Goal: Task Accomplishment & Management: Complete application form

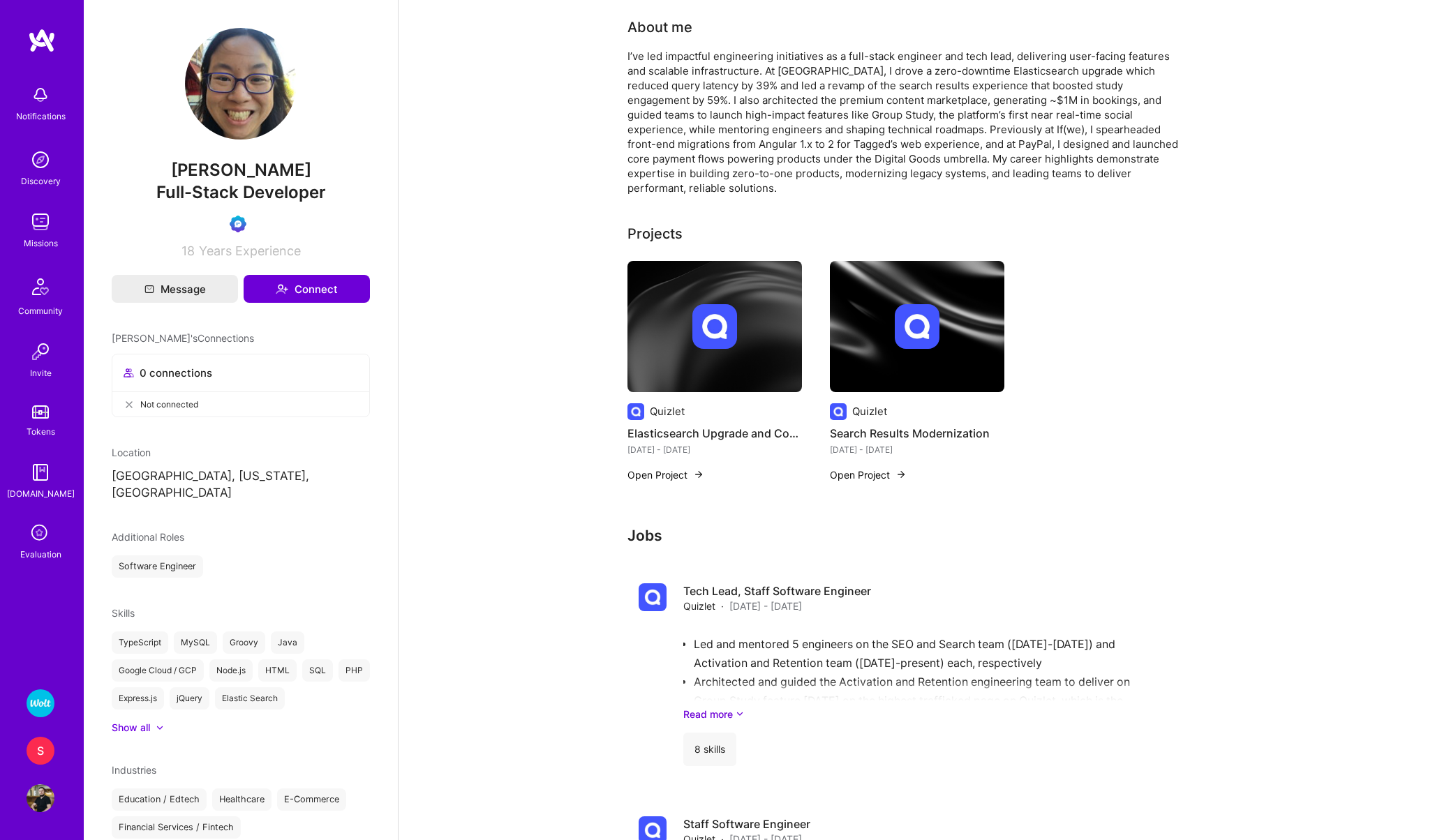
scroll to position [1399, 0]
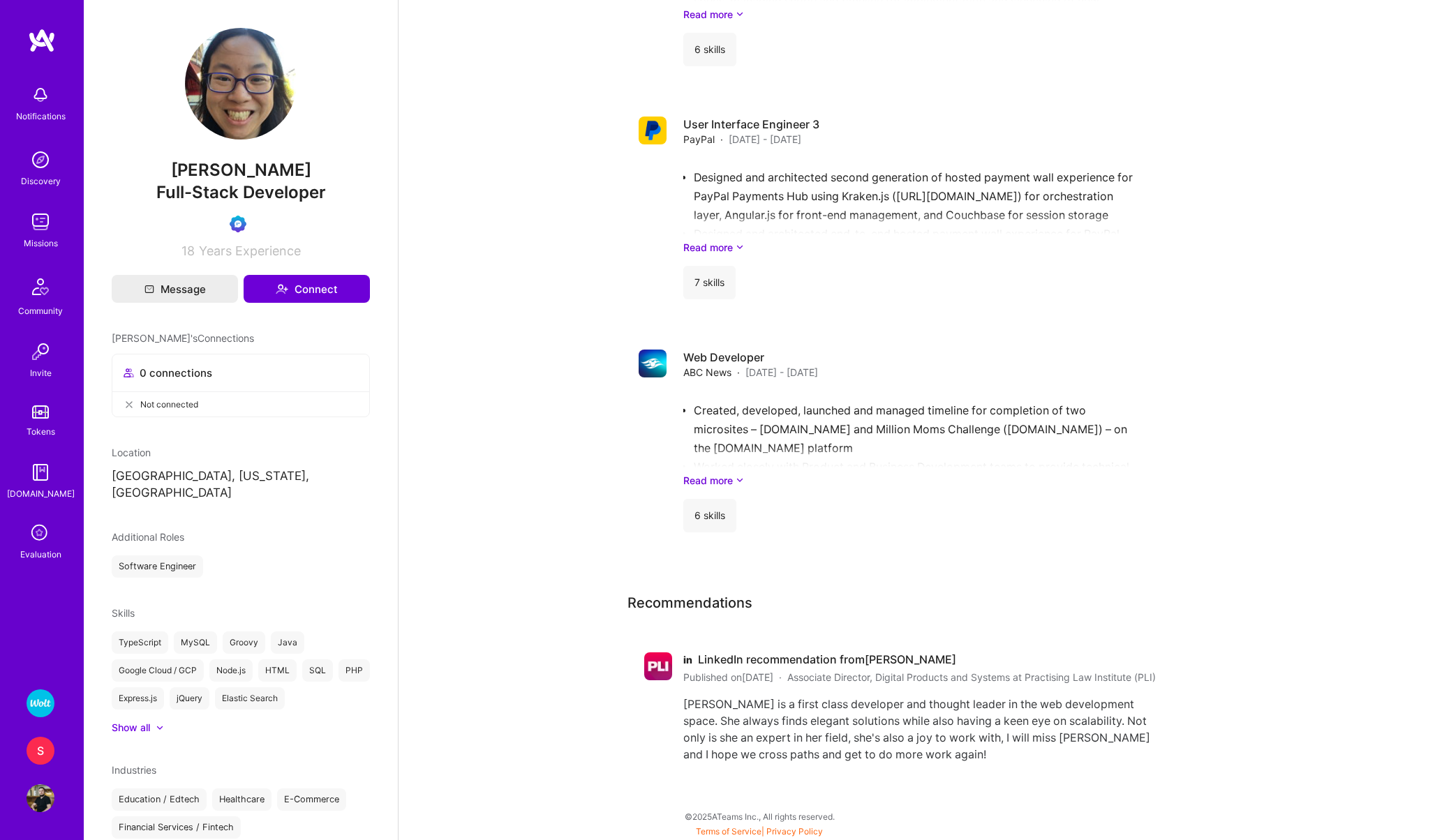
click at [181, 477] on p "[GEOGRAPHIC_DATA], [US_STATE], [GEOGRAPHIC_DATA]" at bounding box center [240, 485] width 258 height 34
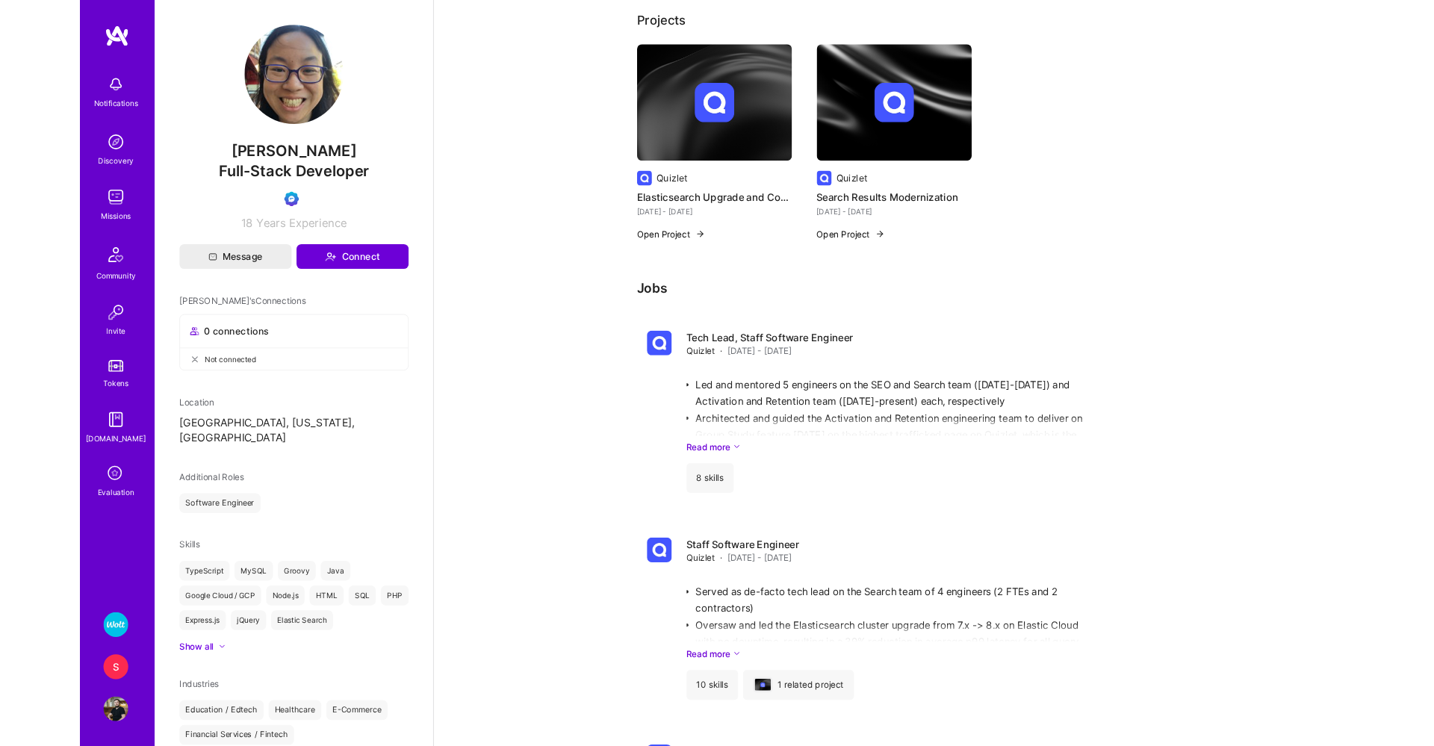
scroll to position [208, 0]
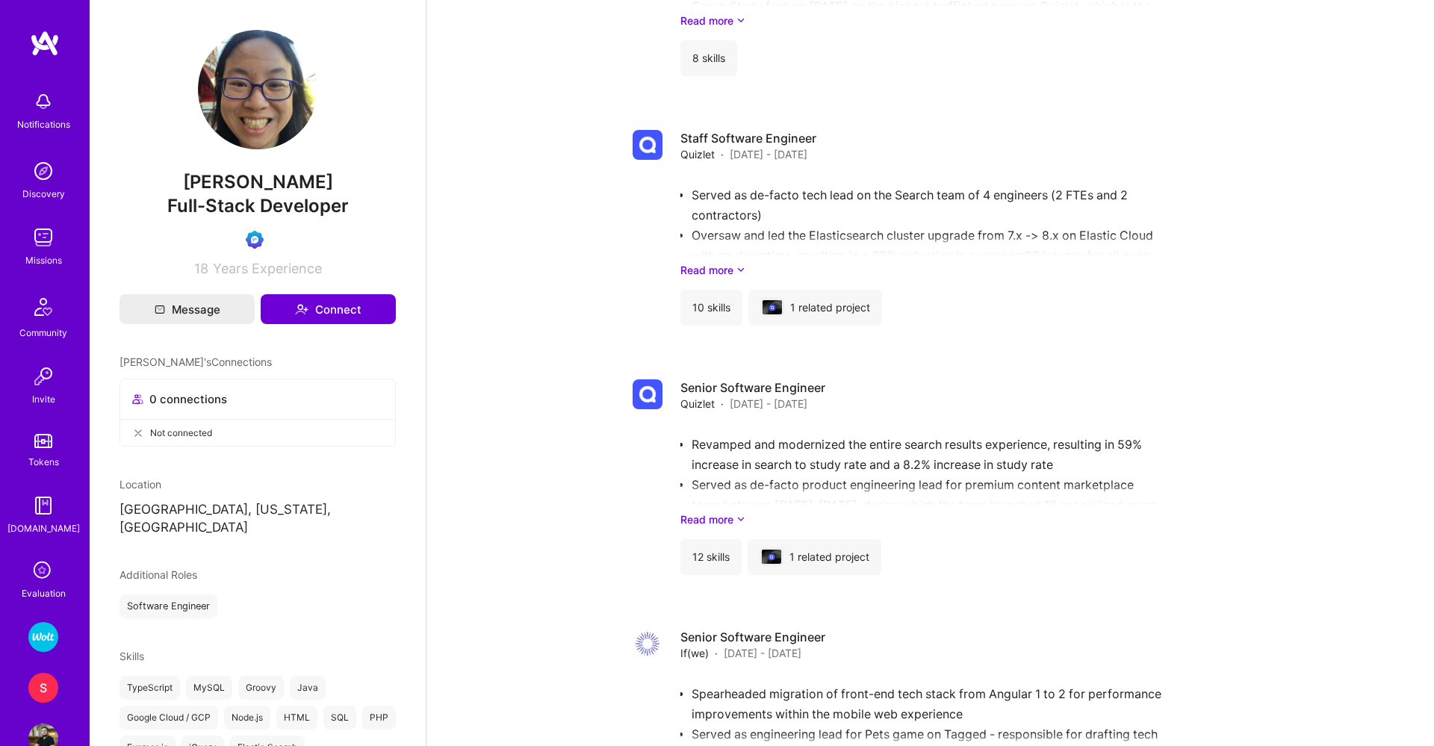
scroll to position [815, 0]
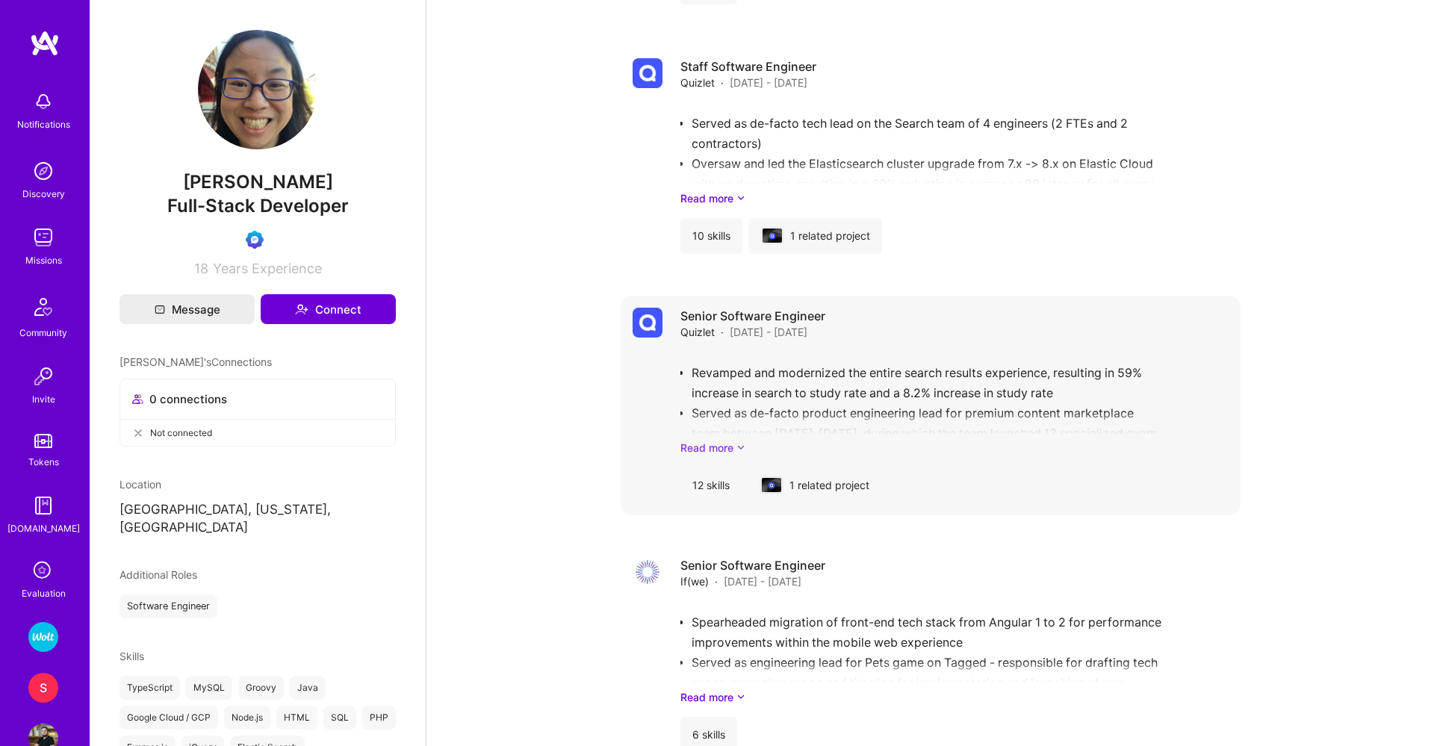
click at [685, 440] on link "Read more" at bounding box center [954, 448] width 548 height 16
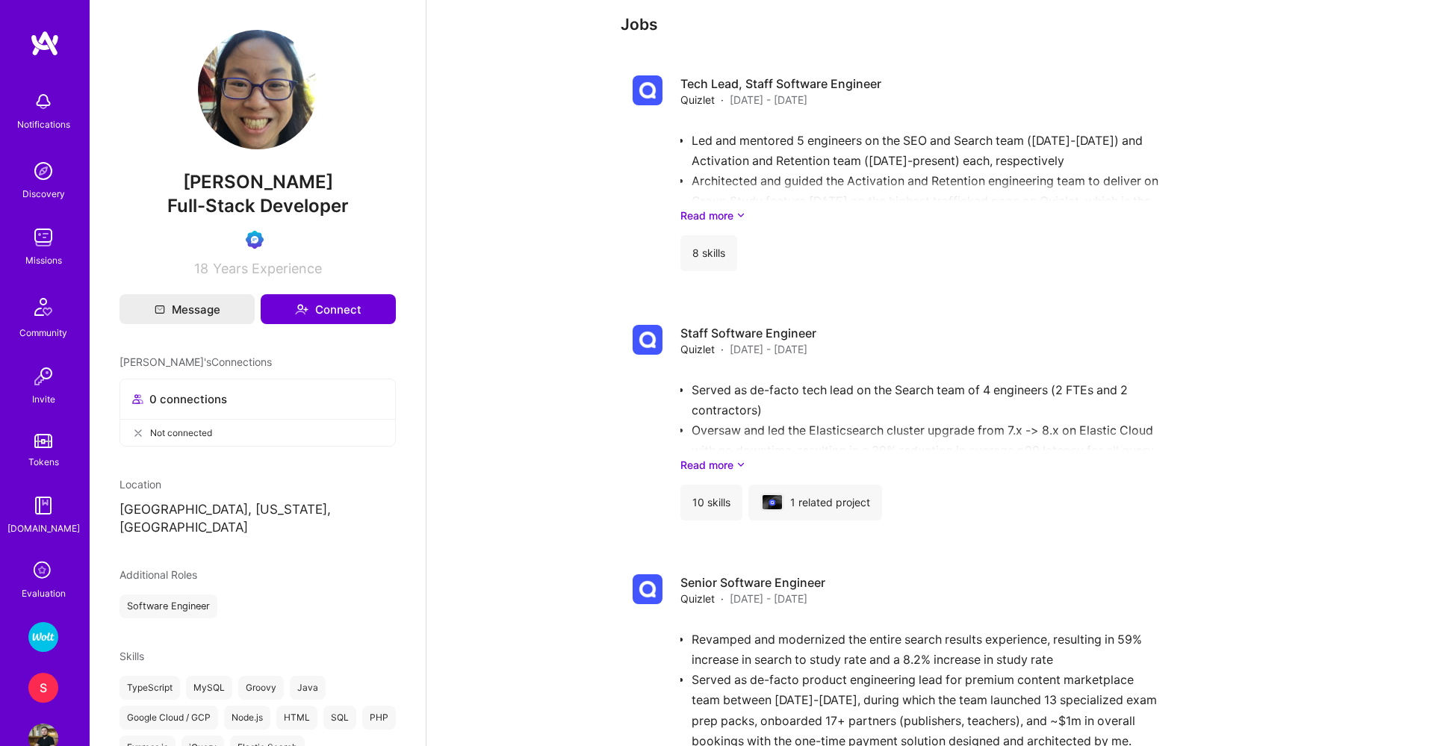
scroll to position [332, 0]
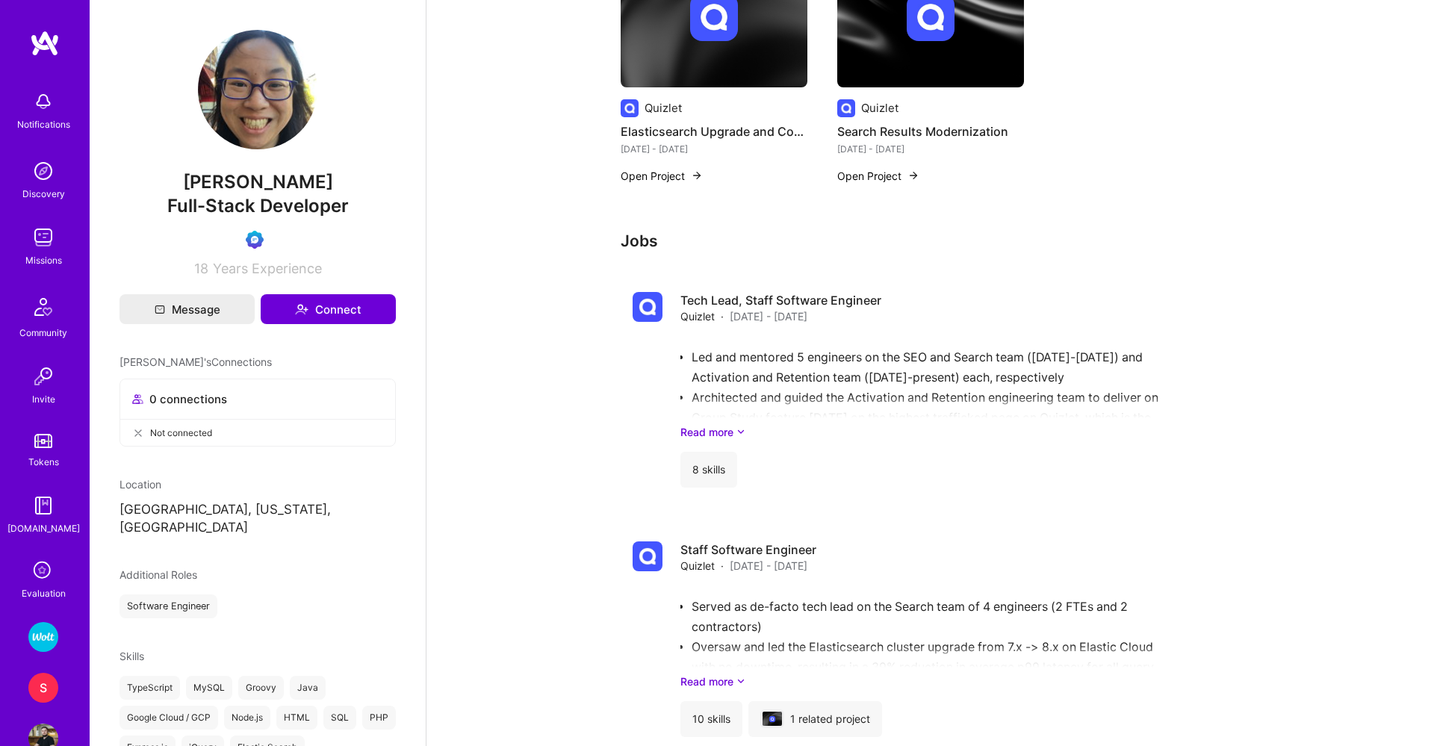
click at [709, 424] on link "Read more" at bounding box center [954, 432] width 548 height 16
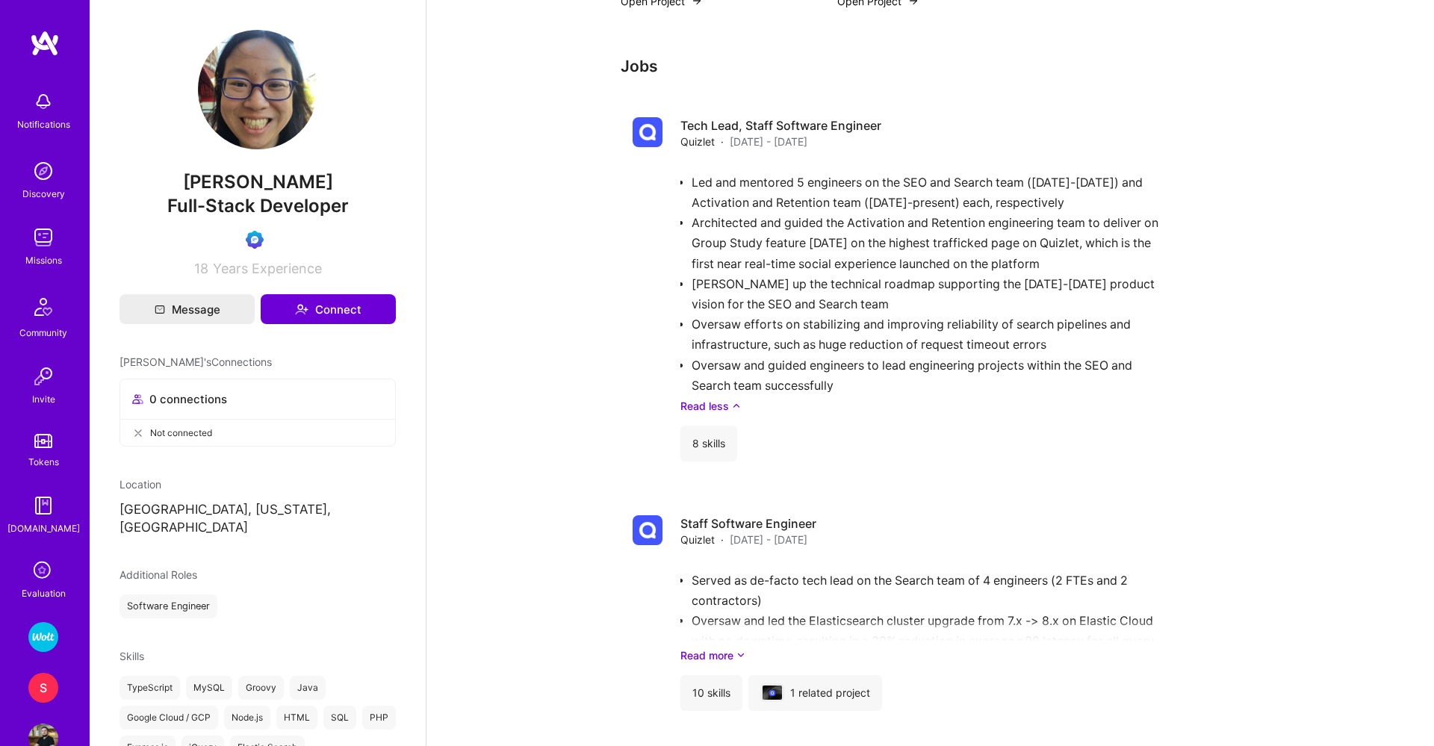
scroll to position [521, 0]
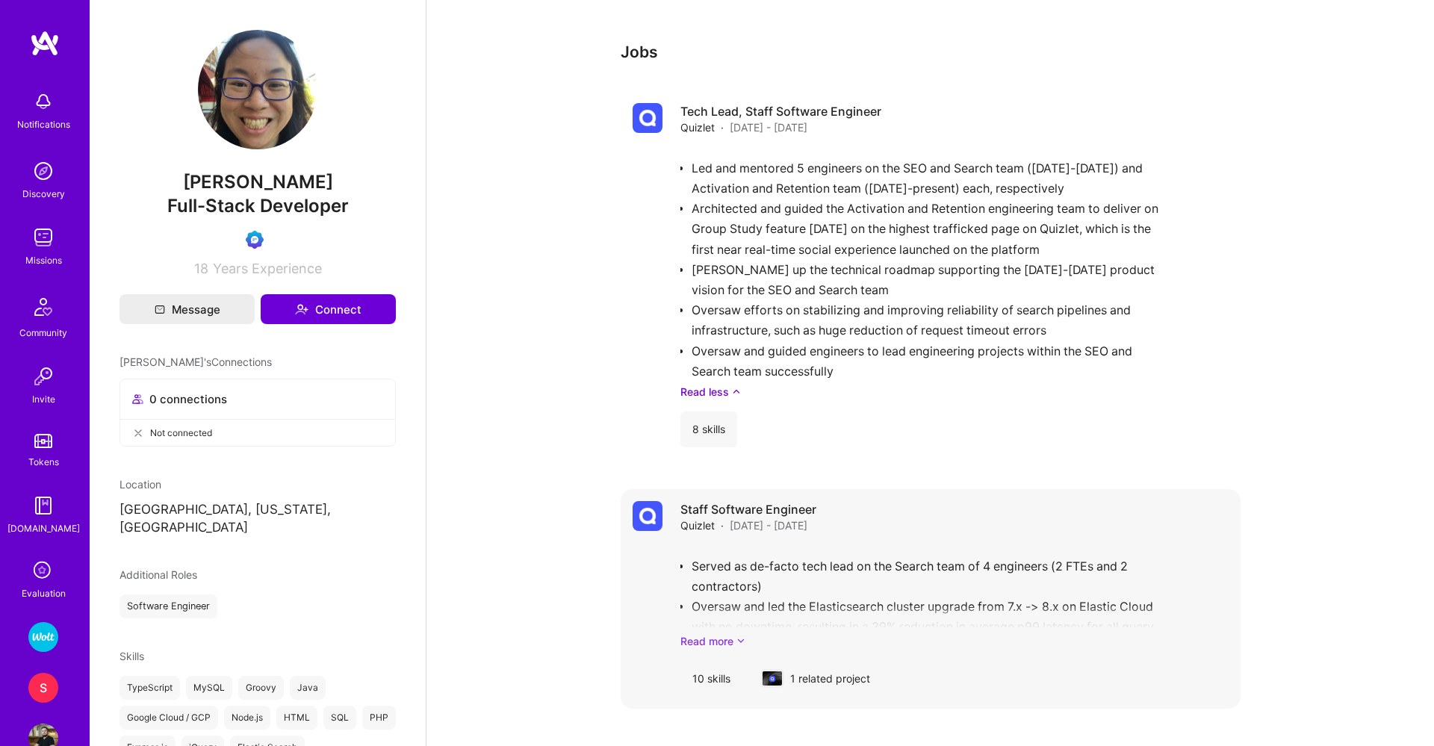
click at [700, 633] on link "Read more" at bounding box center [954, 641] width 548 height 16
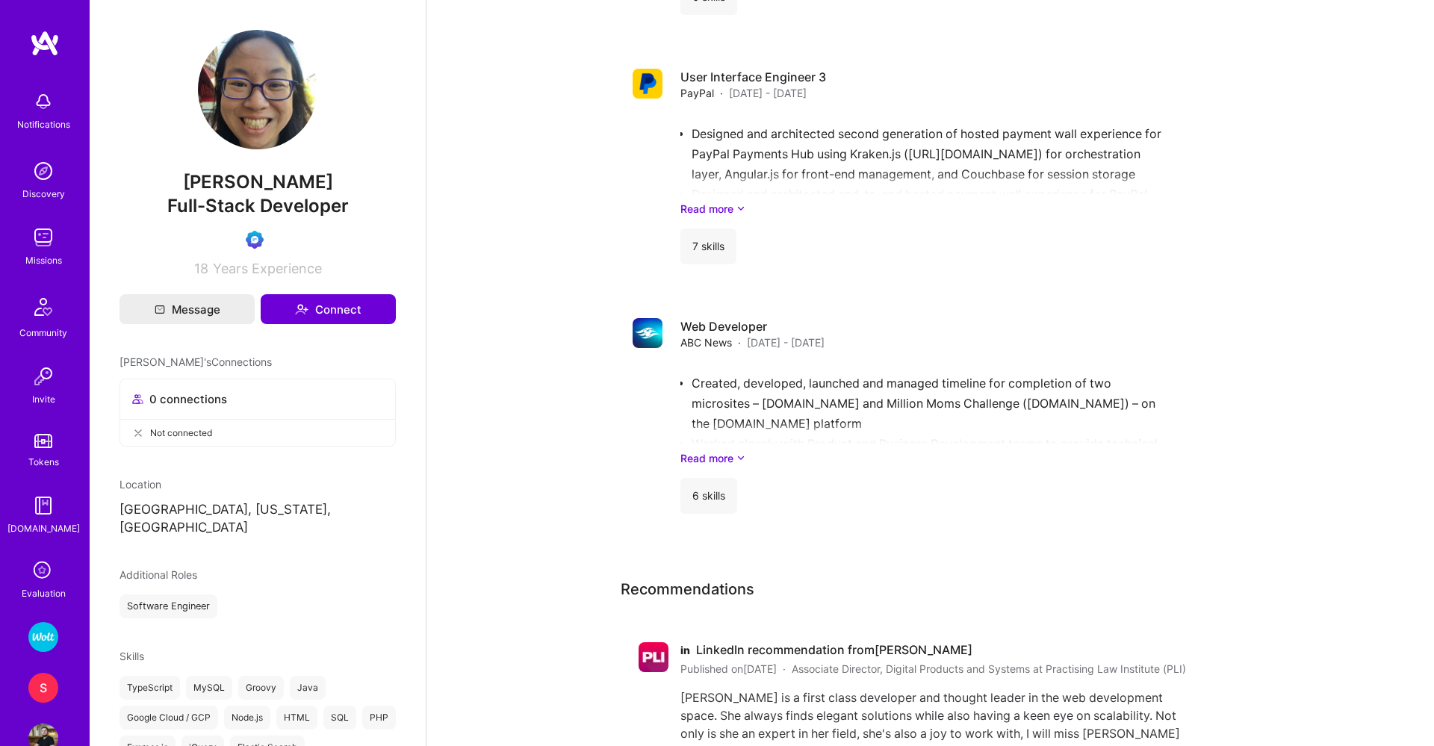
scroll to position [2013, 0]
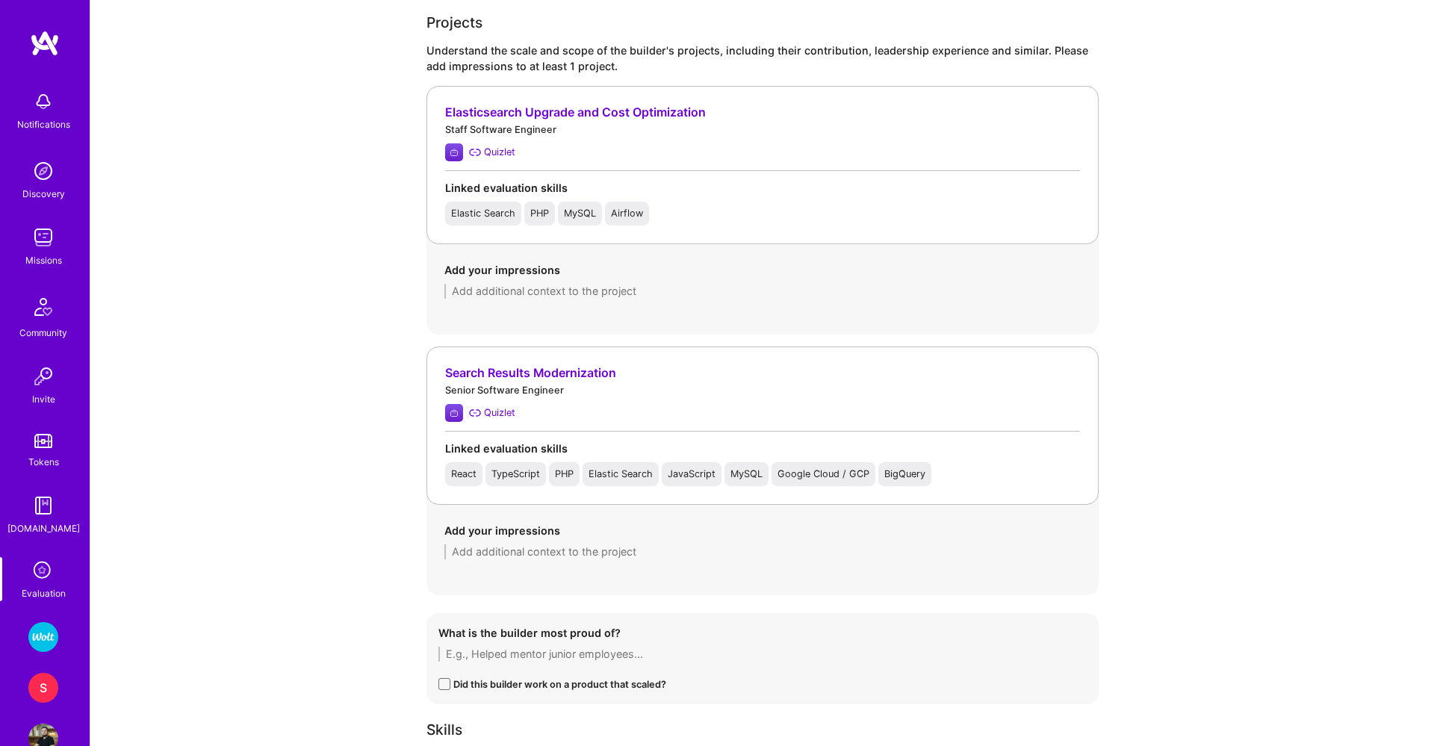
scroll to position [1054, 0]
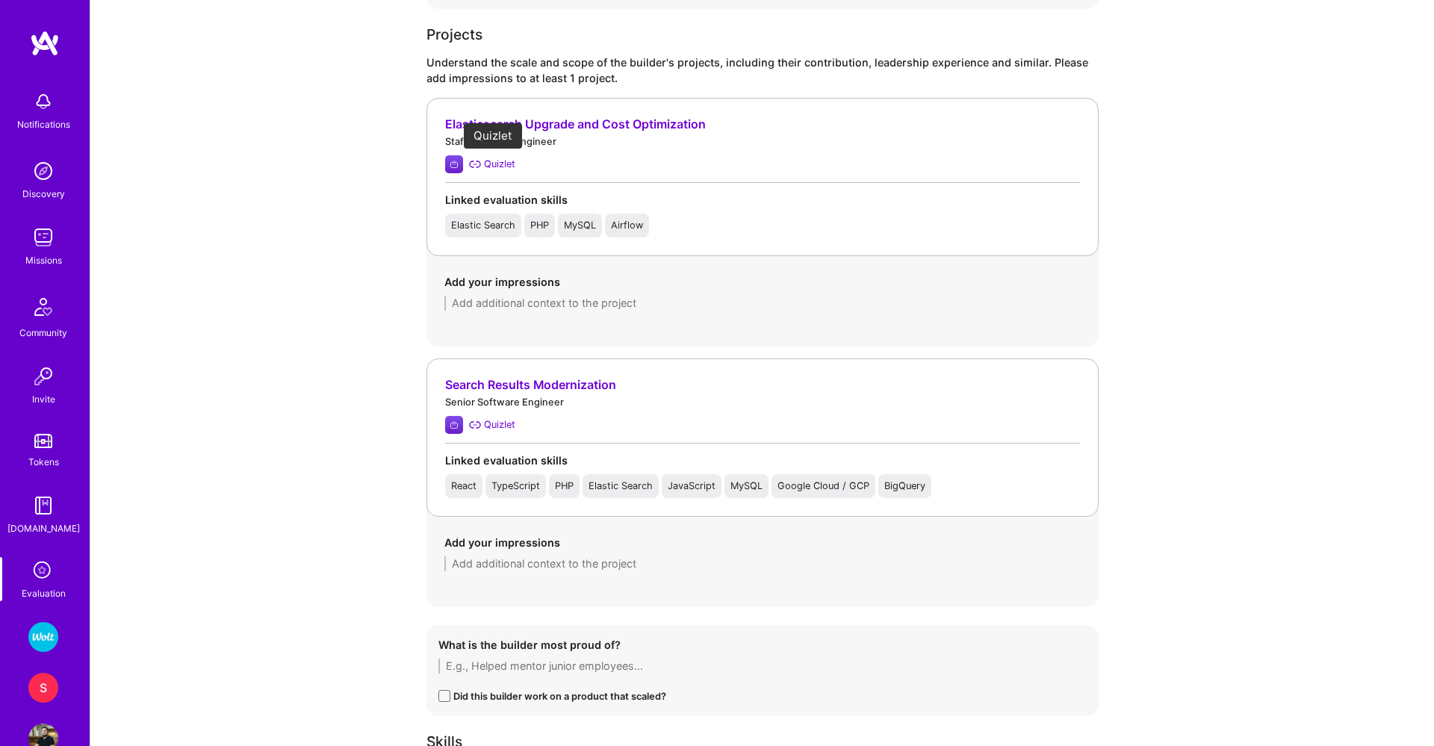
click at [489, 164] on div "Quizlet" at bounding box center [499, 164] width 31 height 16
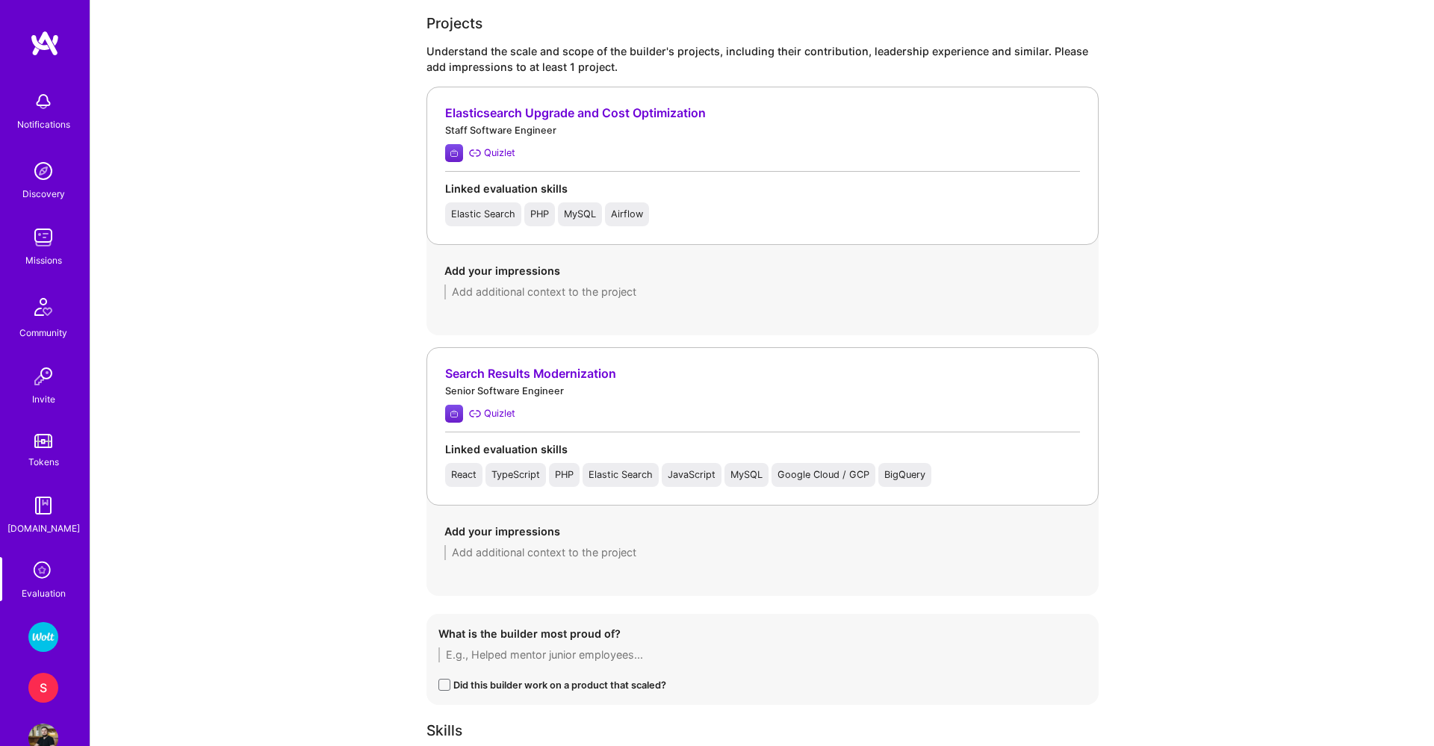
scroll to position [1066, 0]
click at [498, 544] on textarea at bounding box center [762, 551] width 636 height 15
type textarea "- reusable compontents from the component library"
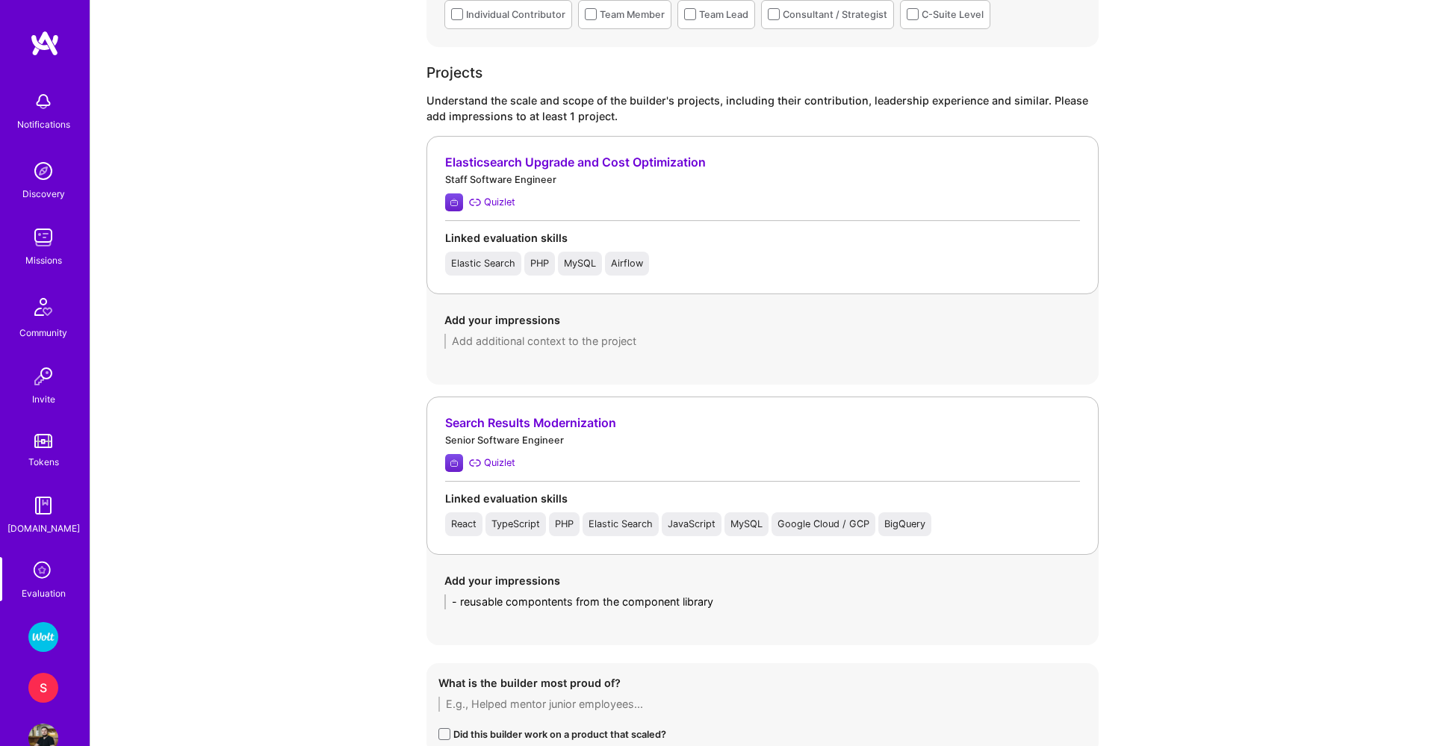
click at [488, 163] on div "Elasticsearch Upgrade and Cost Optimization" at bounding box center [762, 163] width 635 height 16
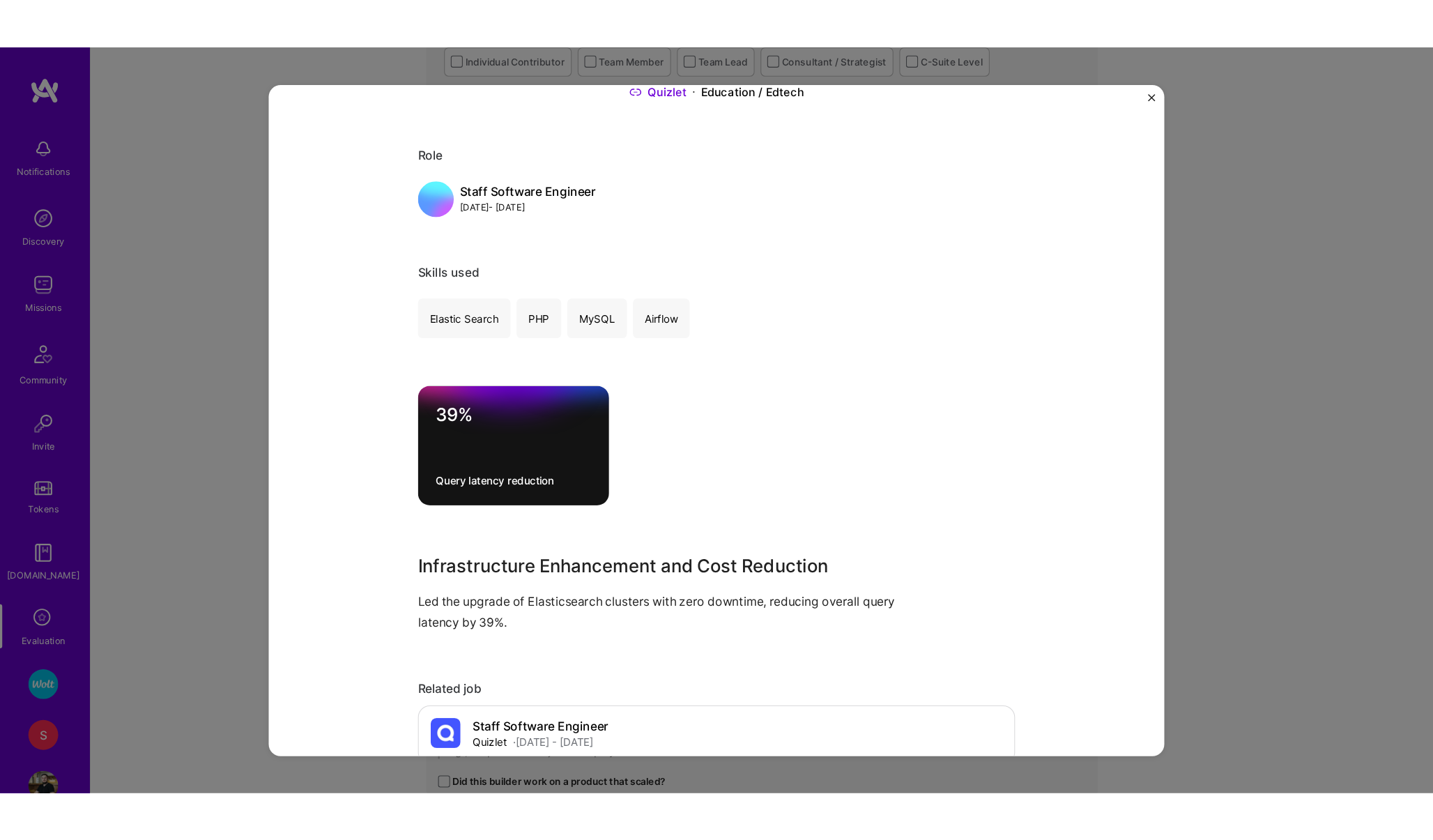
scroll to position [243, 0]
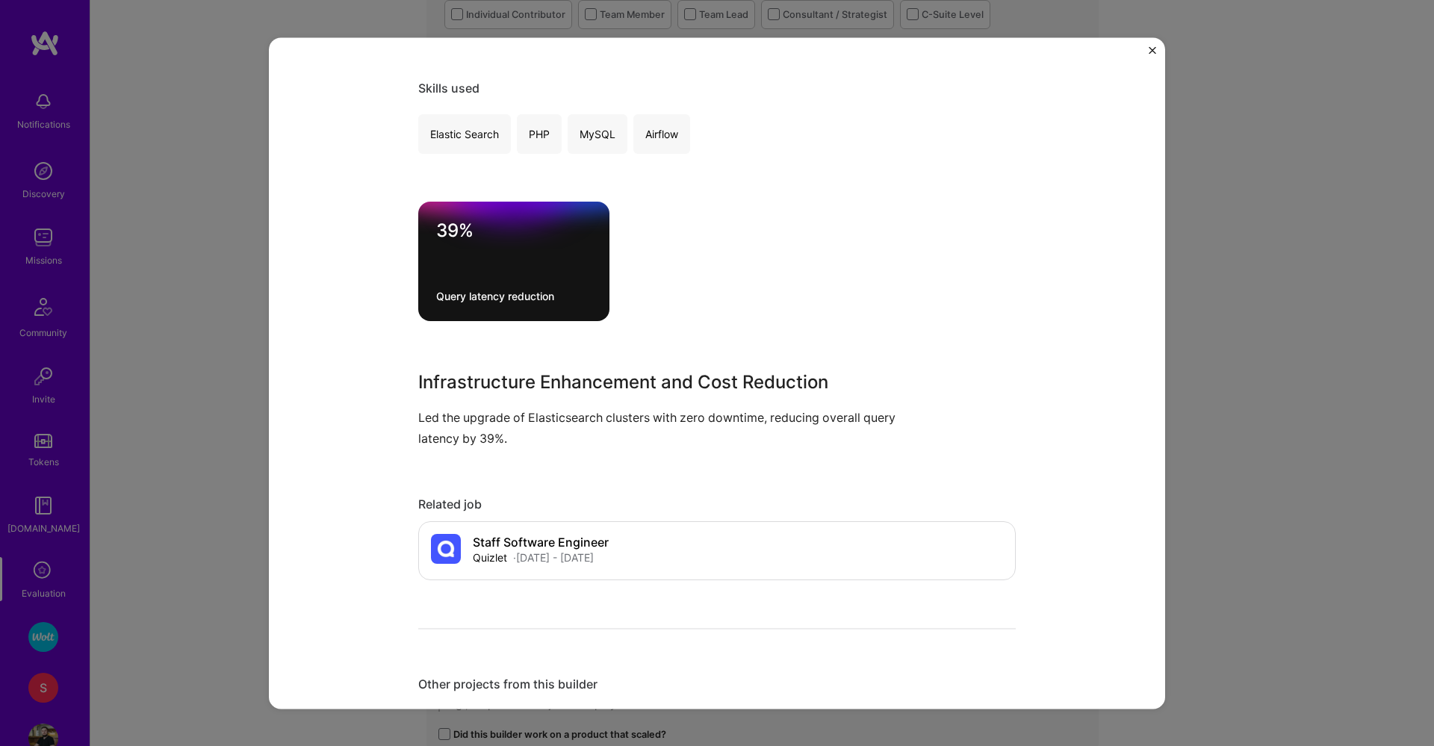
click at [223, 464] on div "Elasticsearch Upgrade and Cost Optimization Quizlet Education / Edtech Role Sta…" at bounding box center [717, 373] width 1434 height 746
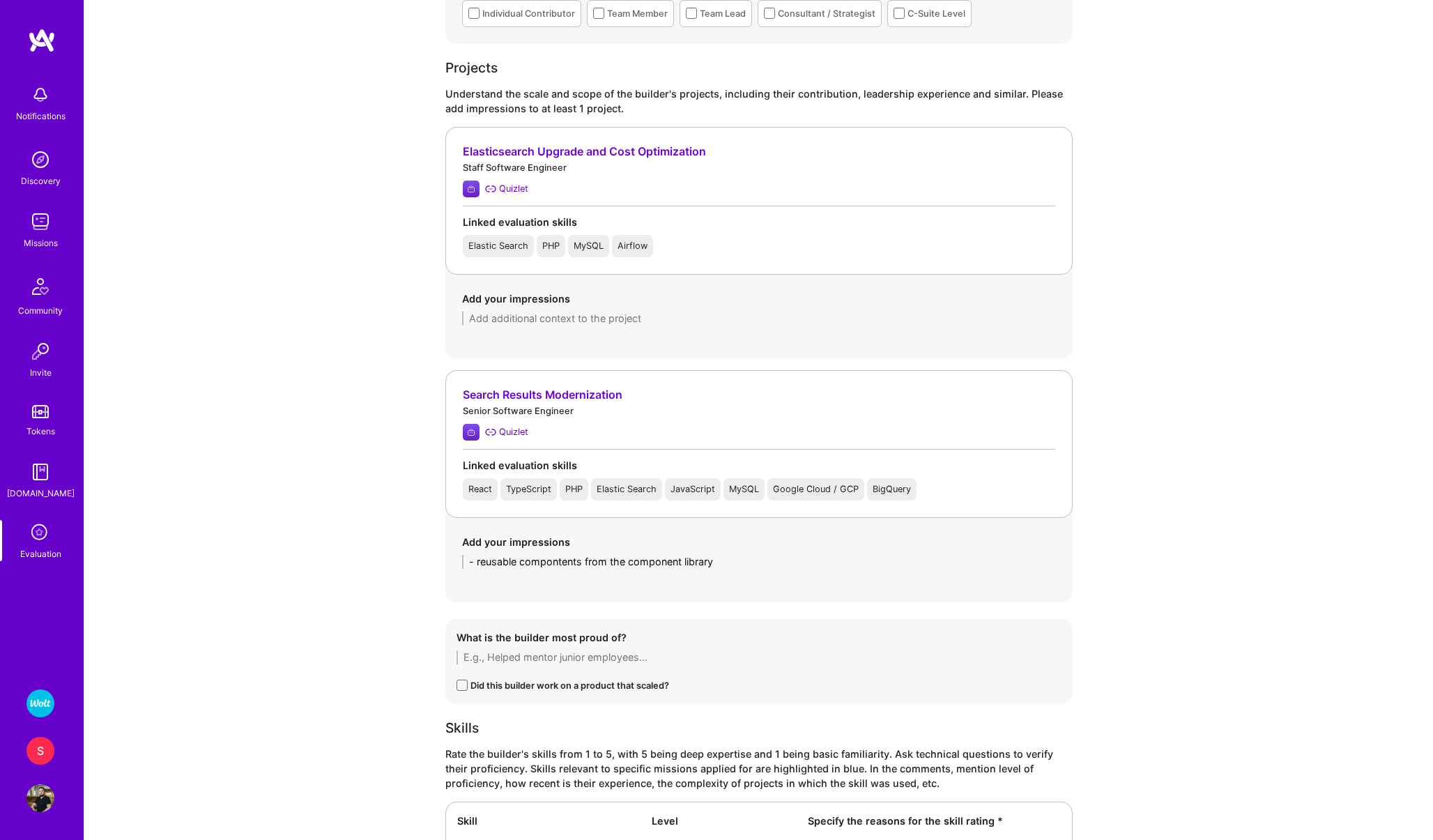
click at [598, 322] on textarea at bounding box center [759, 318] width 594 height 14
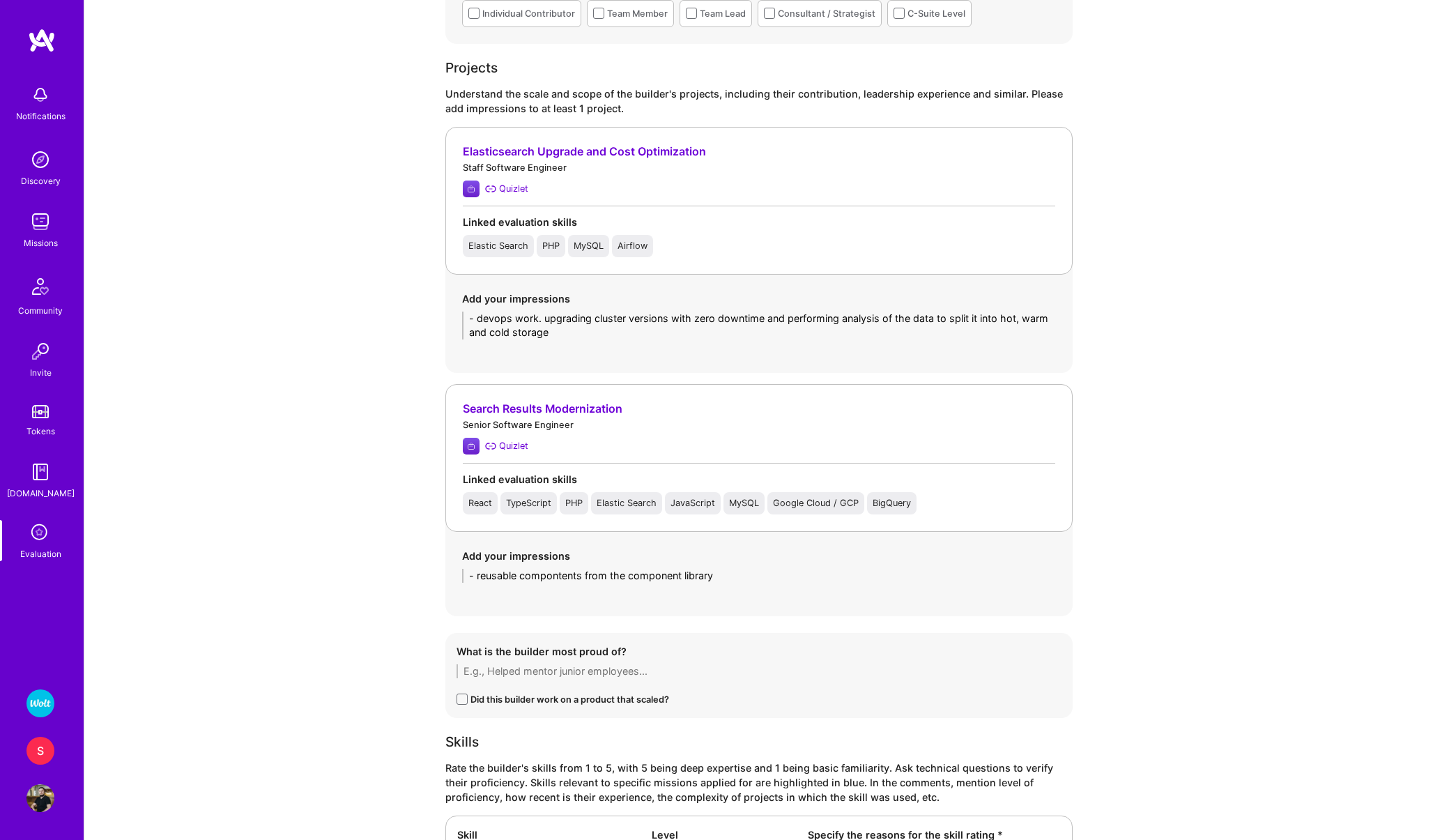
type textarea "- devops work. upgrading cluster versions with zero downtime and performing ana…"
click at [737, 569] on textarea "- reusable compontents from the component library" at bounding box center [759, 575] width 594 height 14
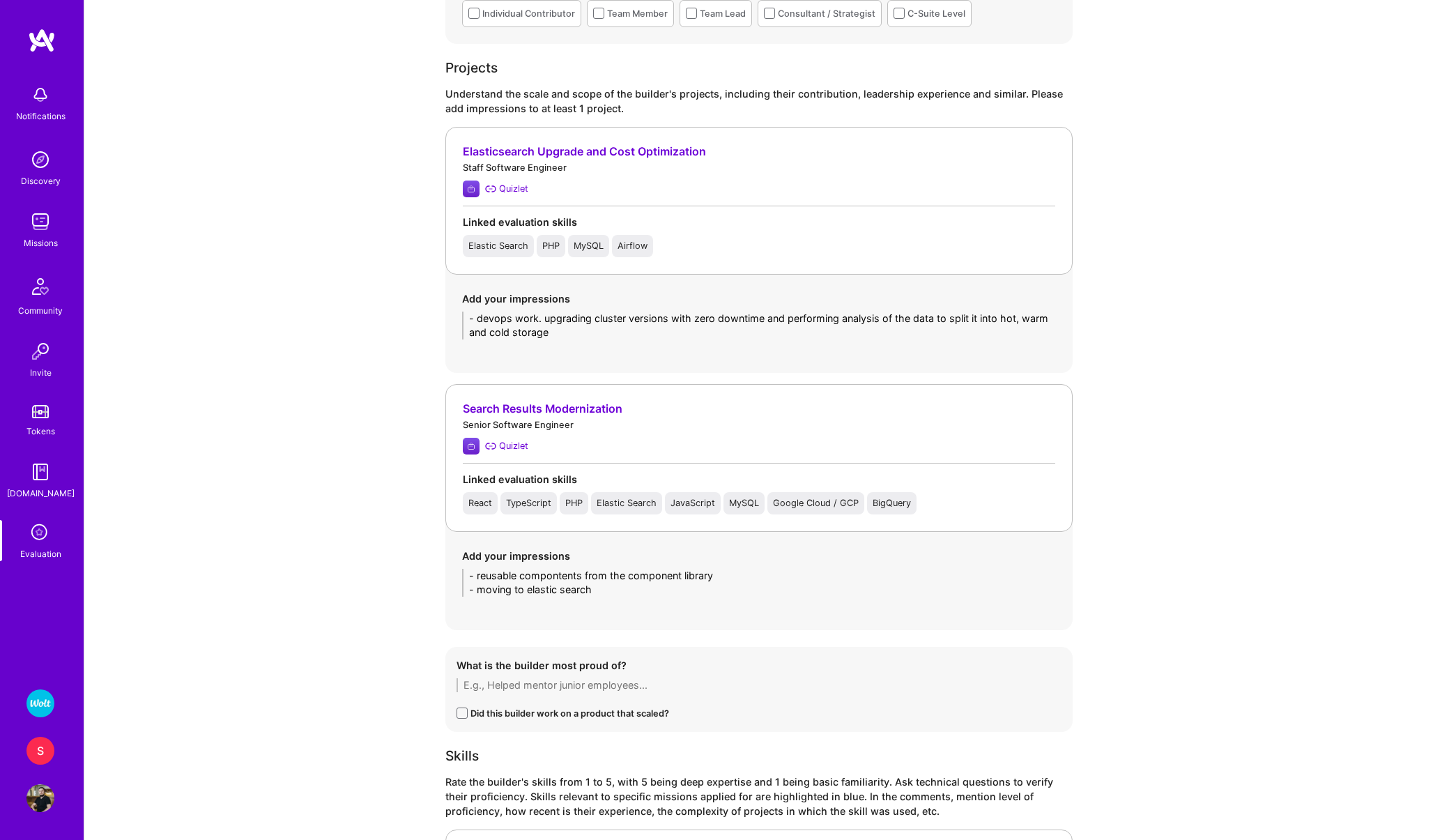
click at [726, 579] on textarea "- reusable compontents from the component library - moving to elastic search" at bounding box center [759, 582] width 594 height 28
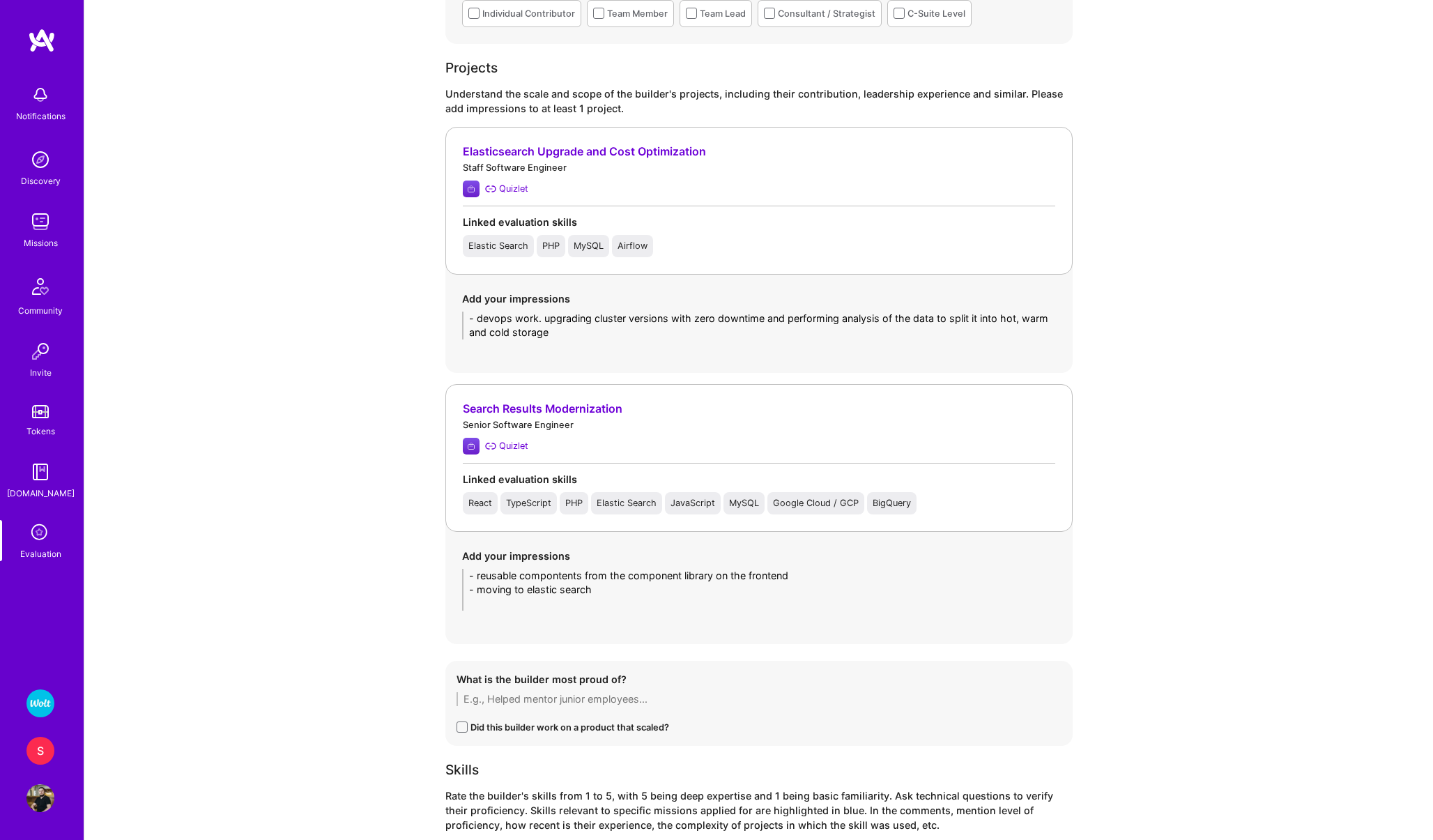
click at [611, 586] on textarea "- reusable compontents from the component library on the frontend - moving to e…" at bounding box center [759, 589] width 594 height 42
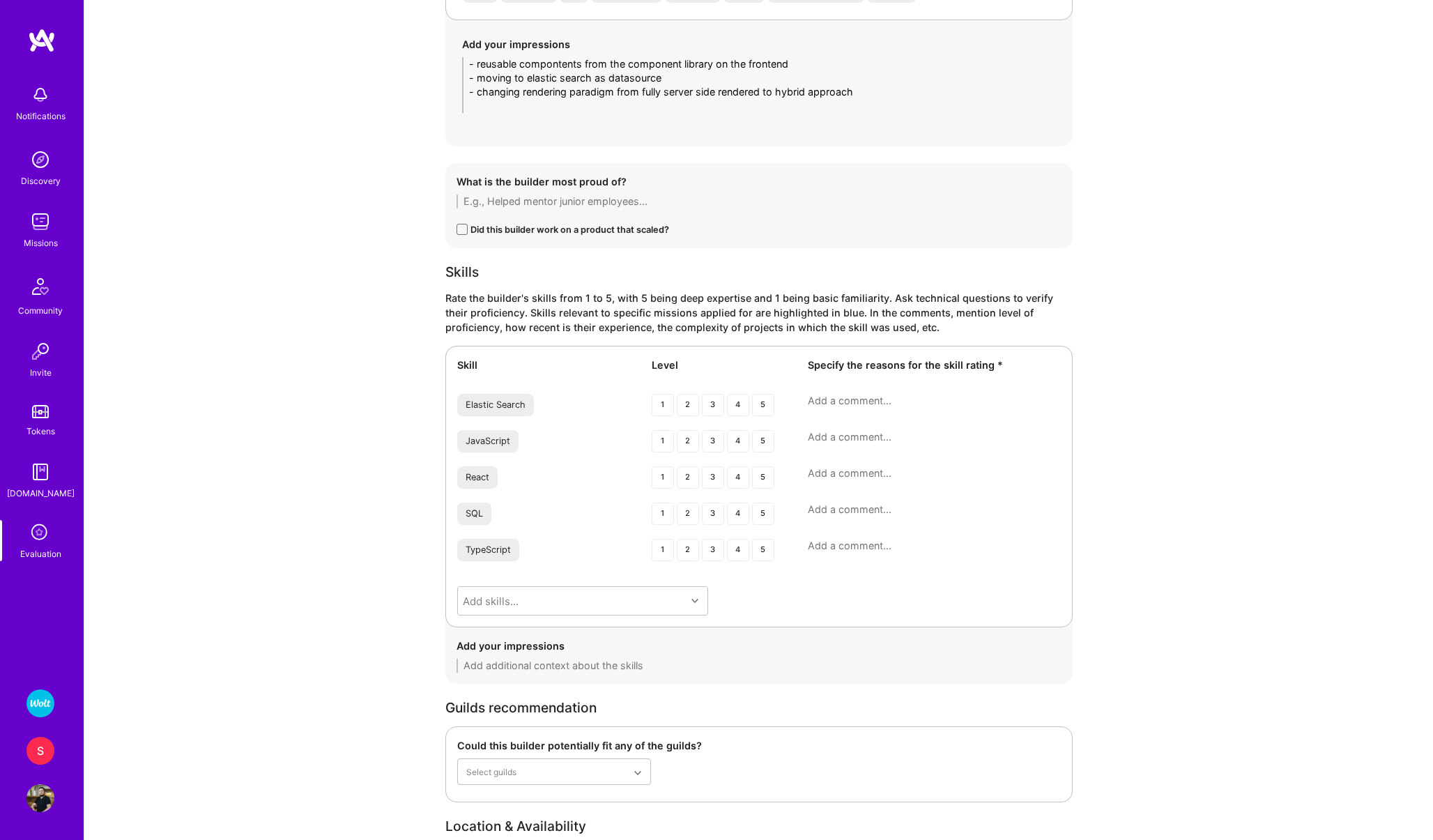
scroll to position [1530, 0]
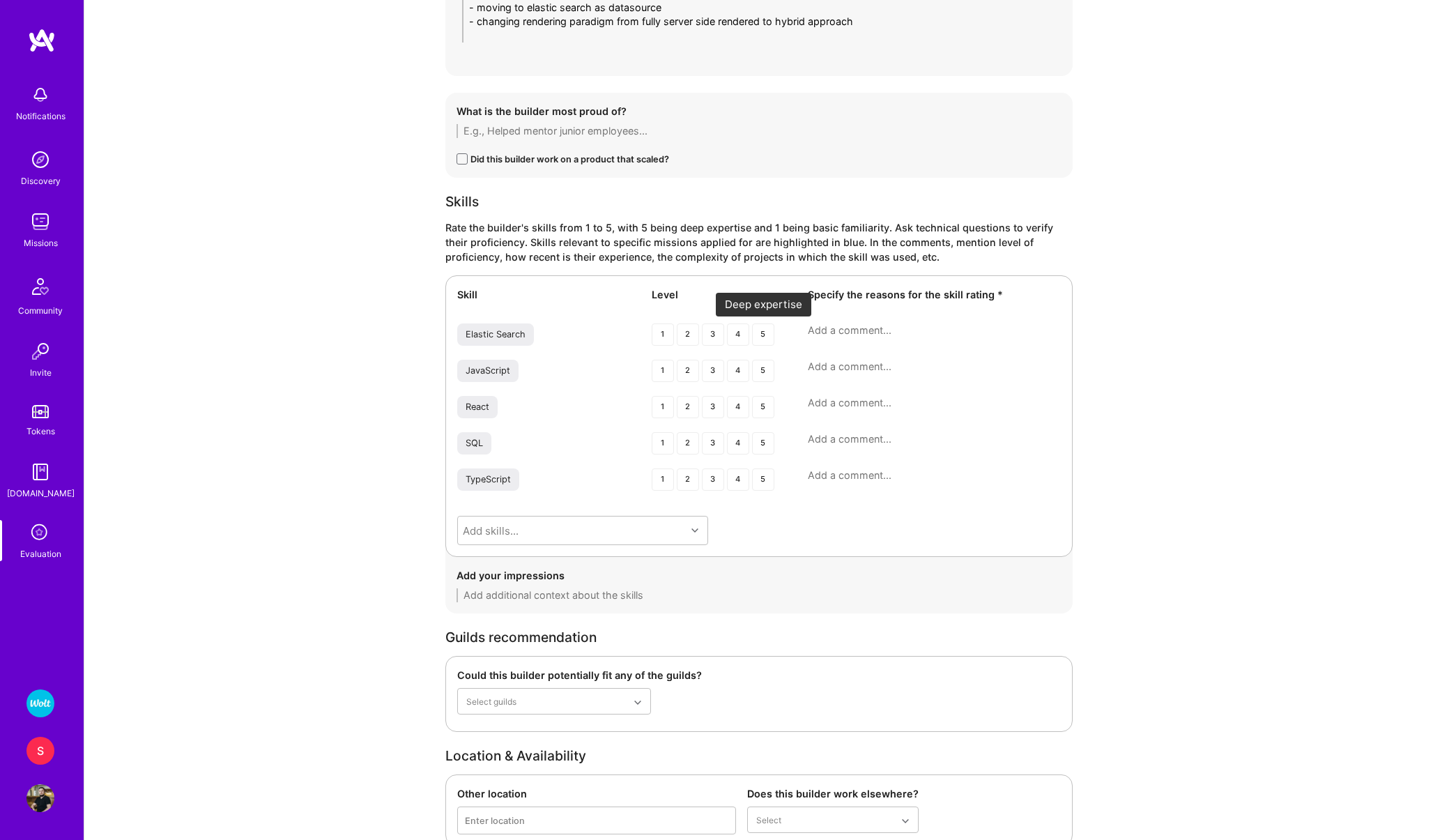
type textarea "- reusable compontents from the component library on the frontend - moving to e…"
click at [764, 329] on div "5" at bounding box center [764, 334] width 22 height 22
click at [836, 328] on textarea at bounding box center [934, 329] width 253 height 14
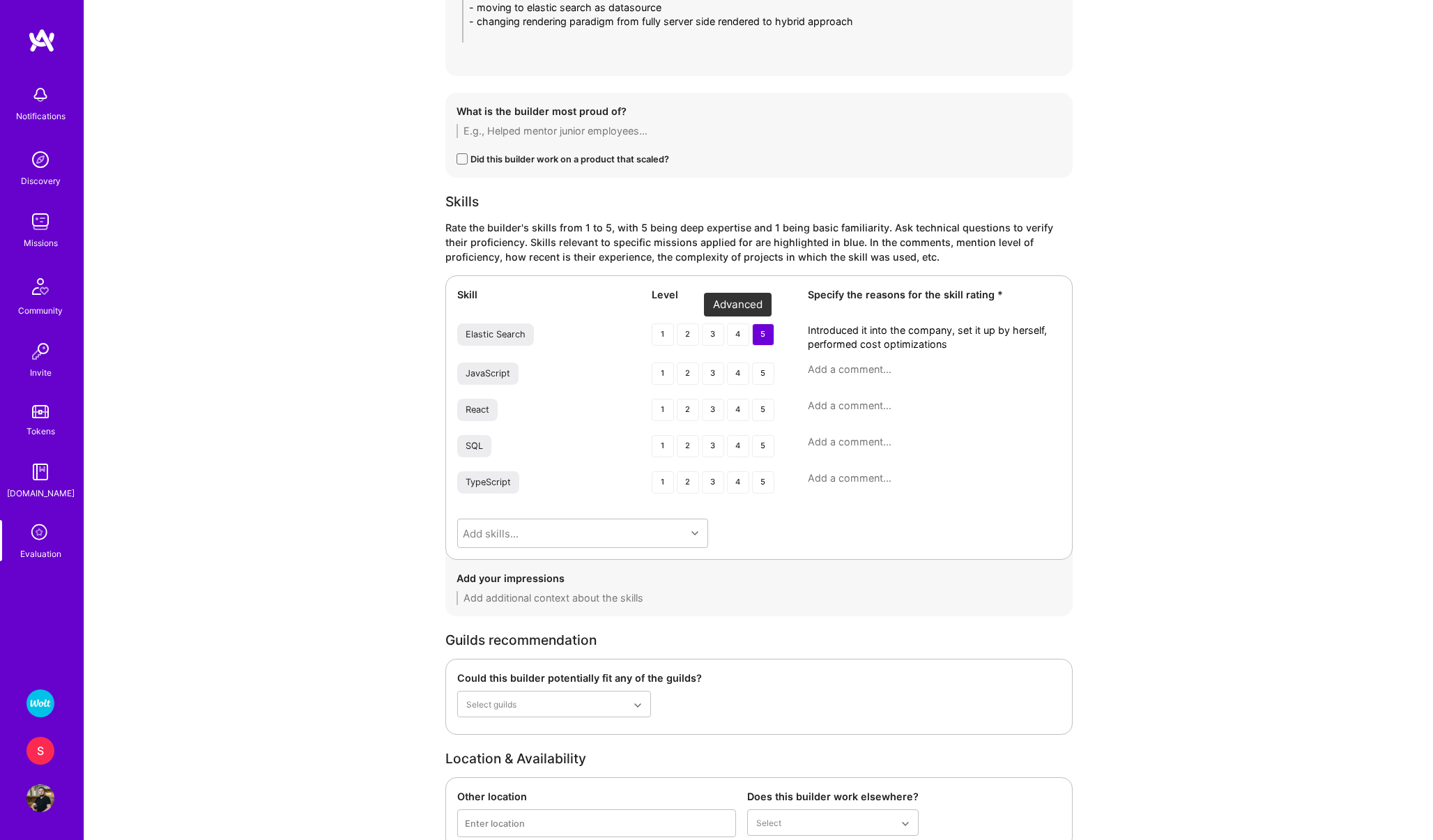
click at [743, 334] on div "4" at bounding box center [738, 334] width 22 height 22
click at [764, 336] on div "5" at bounding box center [764, 334] width 22 height 22
click at [745, 336] on div "4" at bounding box center [738, 334] width 22 height 22
click at [769, 337] on div "5" at bounding box center [764, 334] width 22 height 22
click at [956, 356] on div "Skill Level Specify the reasons for the skill rating * Elastic Search 1 2 3 4 5…" at bounding box center [759, 417] width 627 height 285
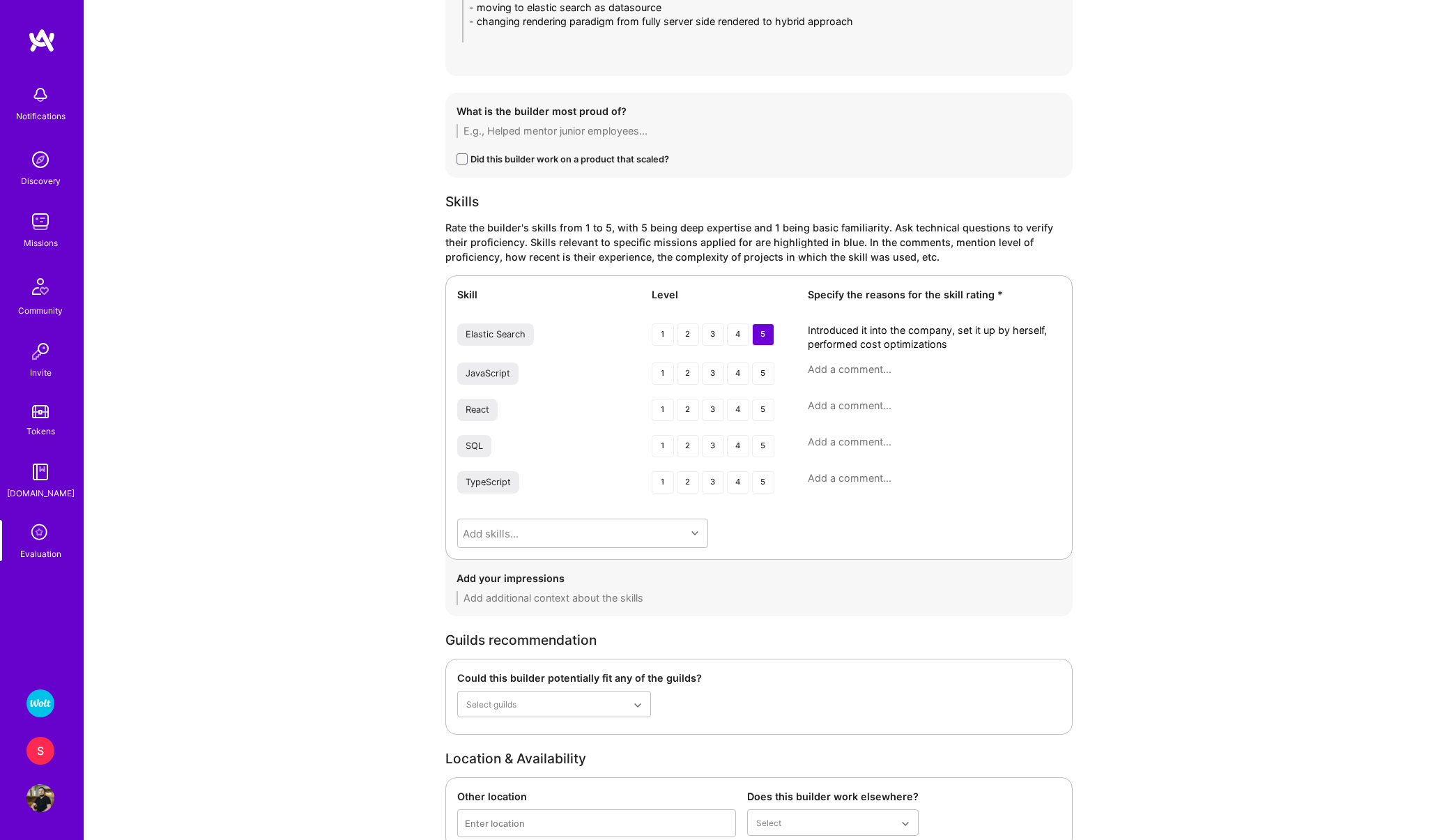
click at [959, 351] on div "Skill Level Specify the reasons for the skill rating * Elastic Search 1 2 3 4 5…" at bounding box center [759, 417] width 627 height 285
click at [950, 342] on textarea "Introduced it into the company, set it up by herself, performed cost optimizati…" at bounding box center [934, 337] width 253 height 28
type textarea "Introduced it into the company, set it up by herself, performed cost optimizati…"
click at [734, 407] on div "4" at bounding box center [738, 410] width 22 height 22
click at [845, 410] on textarea at bounding box center [934, 405] width 253 height 14
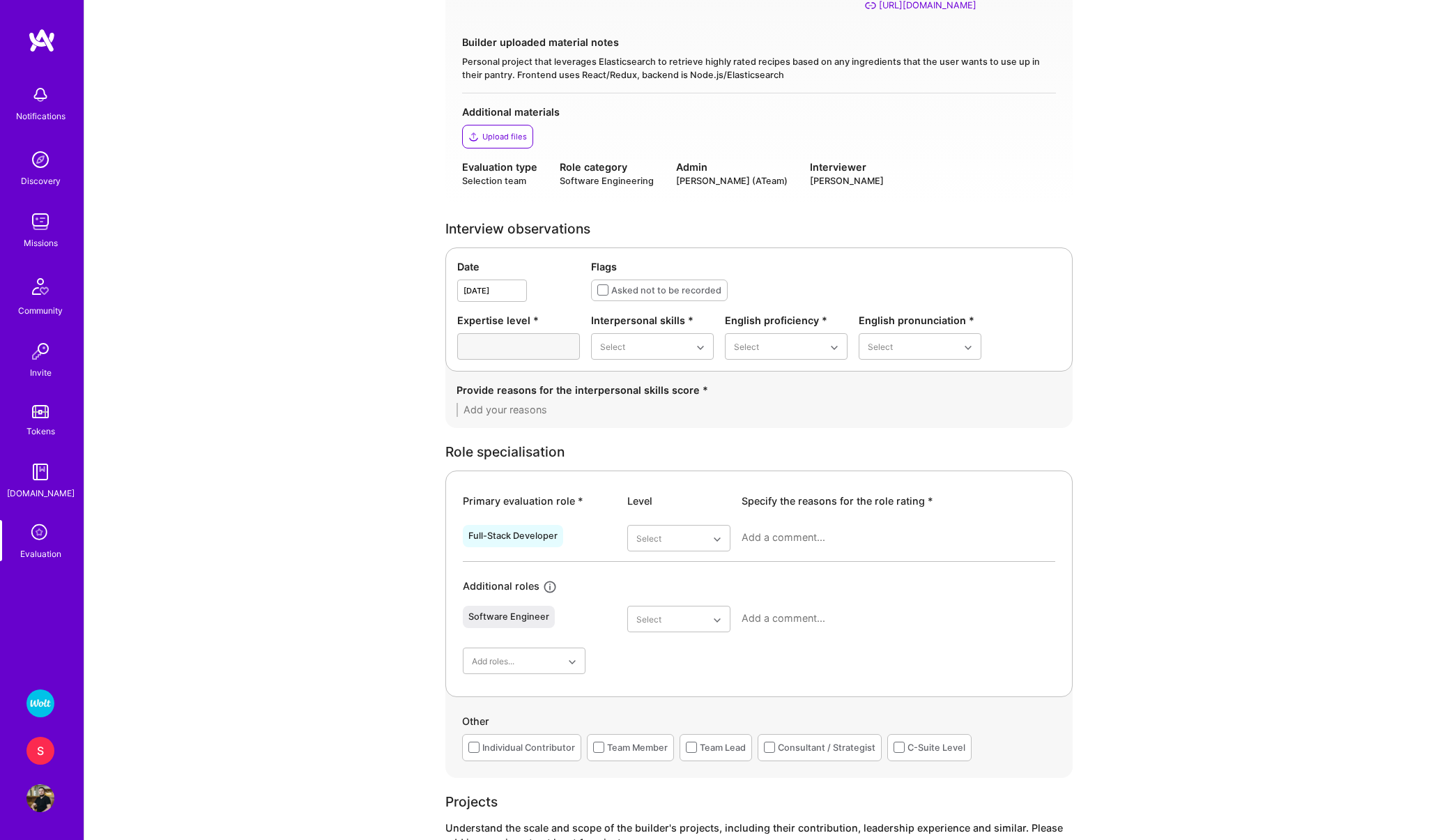
scroll to position [62, 0]
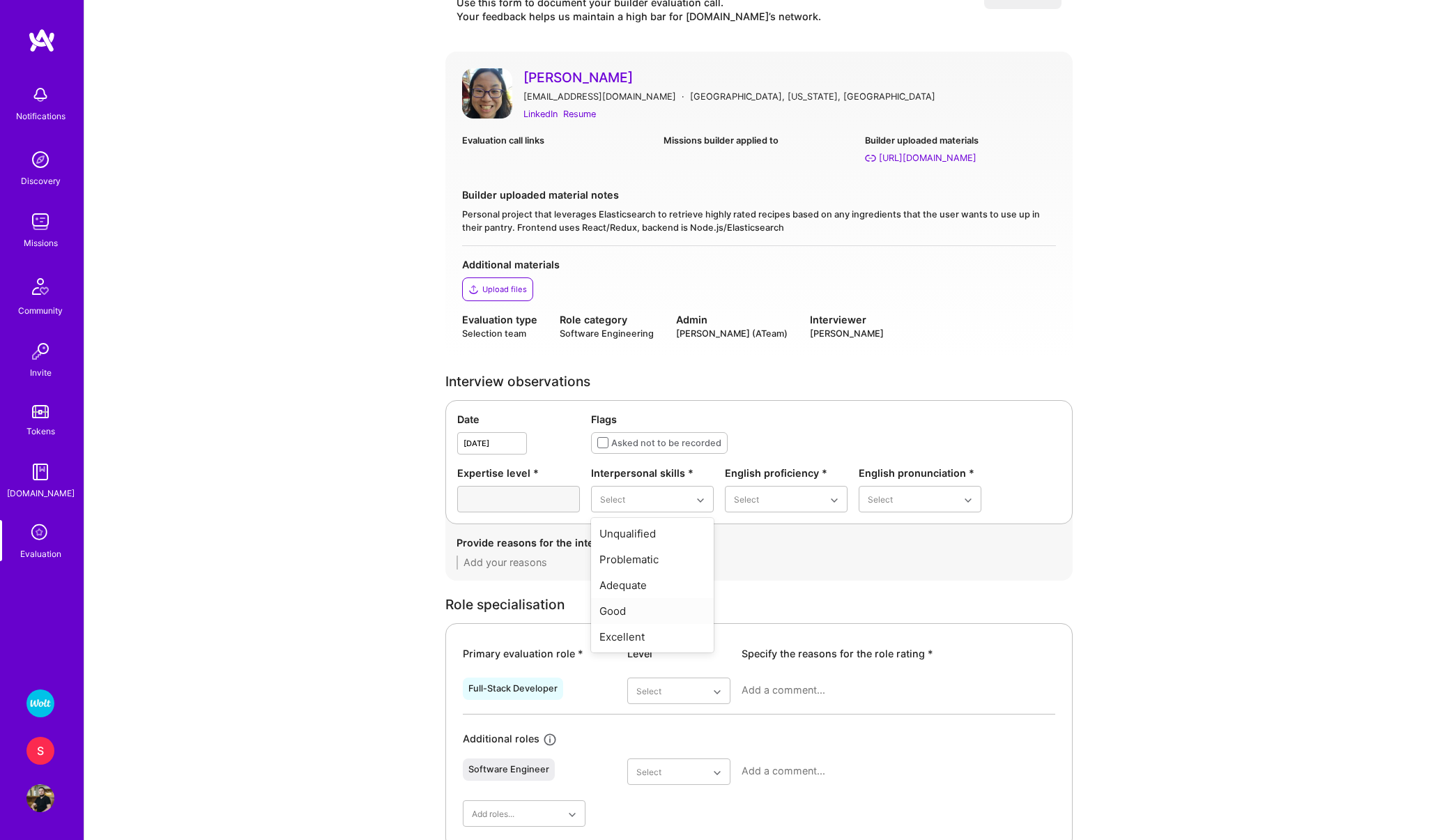
type textarea "Her main frontend framework, used for the past several years in a single compan…"
click at [651, 636] on div "Excellent" at bounding box center [652, 637] width 122 height 26
click at [756, 615] on div "Native or functionally native" at bounding box center [786, 618] width 122 height 40
click at [870, 612] on div "Excellent" at bounding box center [920, 611] width 122 height 26
click at [696, 558] on textarea at bounding box center [759, 562] width 605 height 14
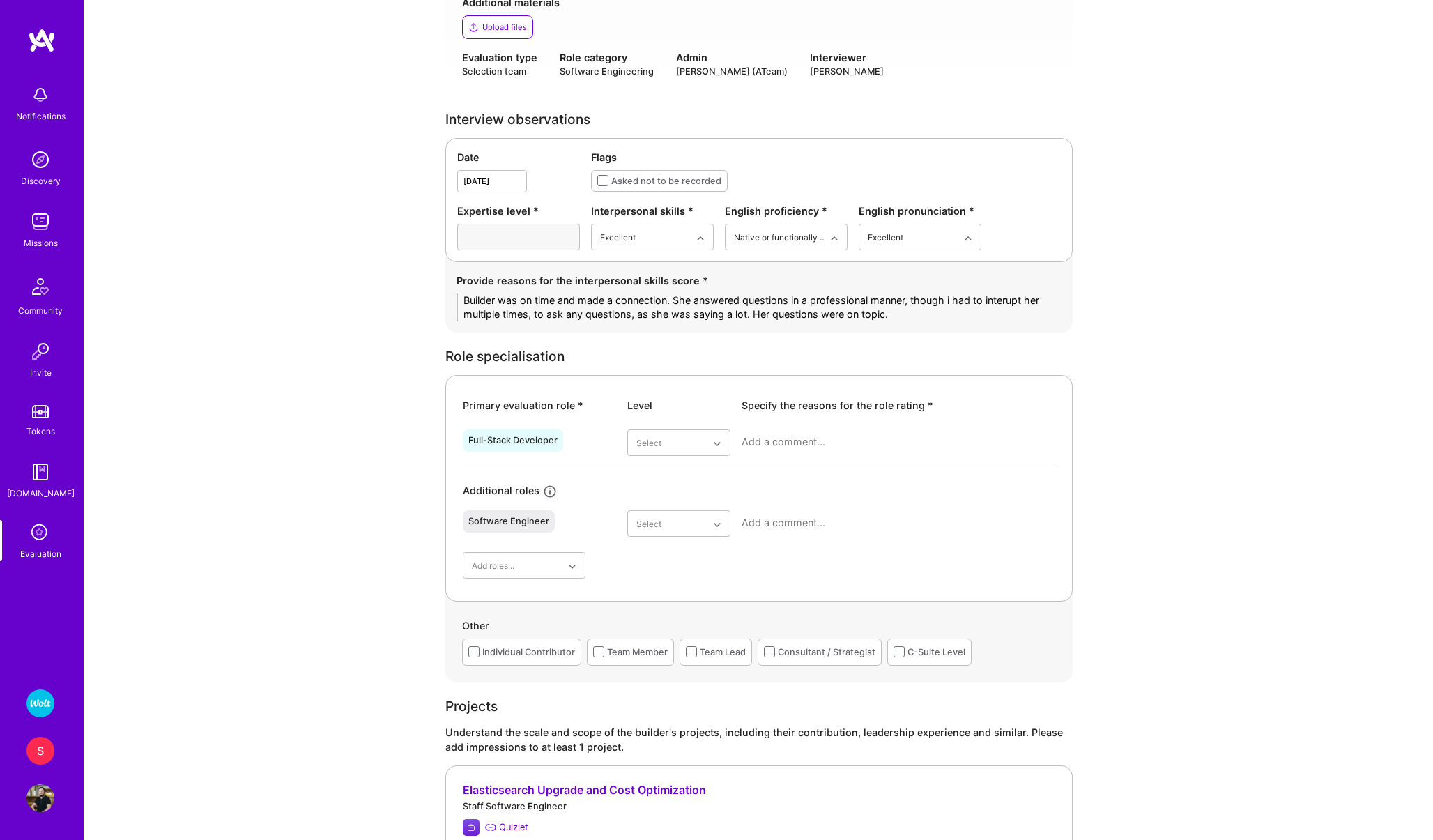
scroll to position [342, 0]
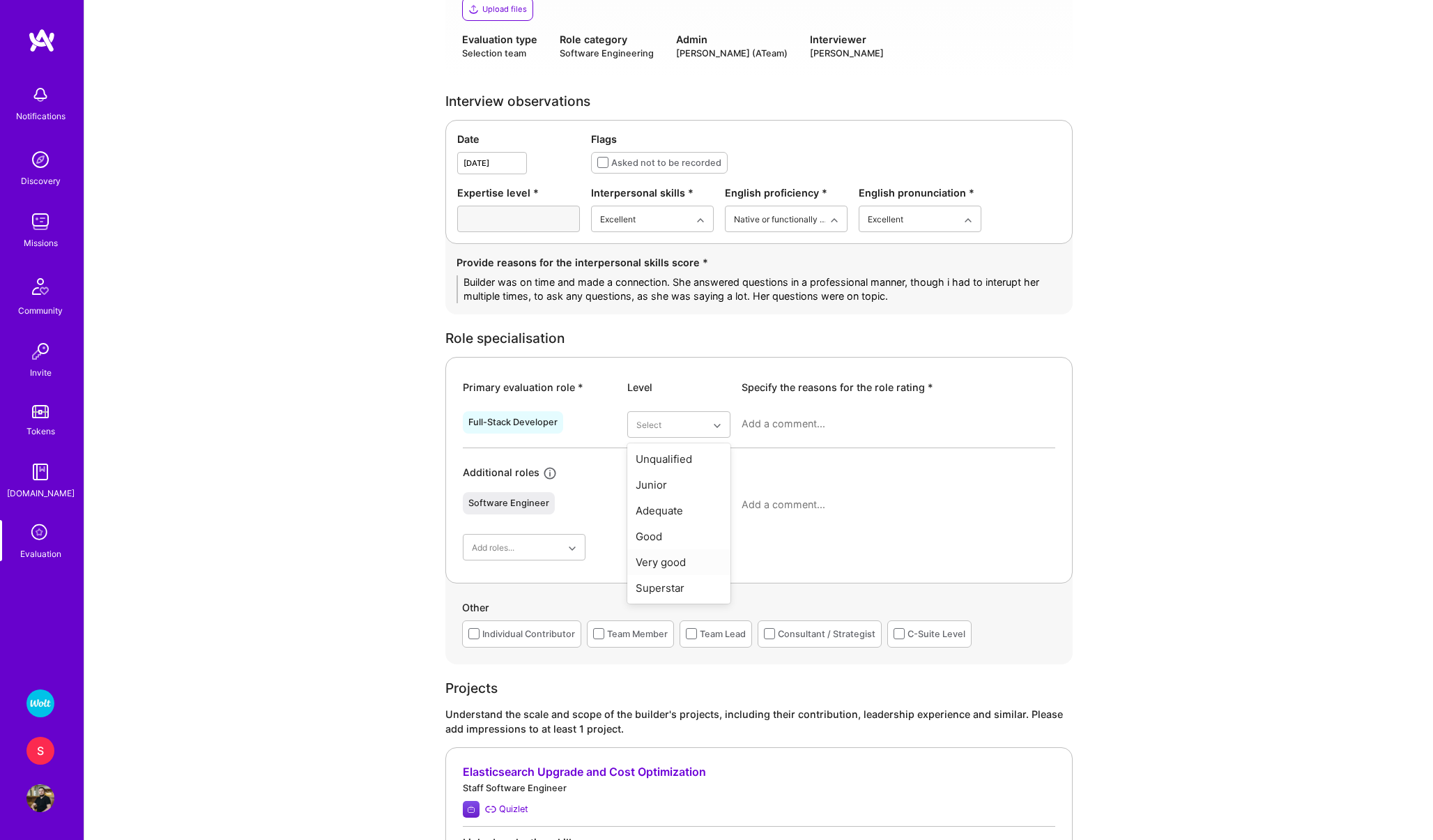
type textarea "Builder was on time and made a connection. She answered questions in a professi…"
click at [652, 563] on div "Very good" at bounding box center [679, 562] width 104 height 26
click at [803, 409] on div "Full-Stack Developer option Very good, selected. Select is focused ,type to ref…" at bounding box center [759, 427] width 593 height 42
click at [791, 431] on div at bounding box center [898, 429] width 314 height 36
click at [781, 420] on textarea at bounding box center [898, 424] width 314 height 14
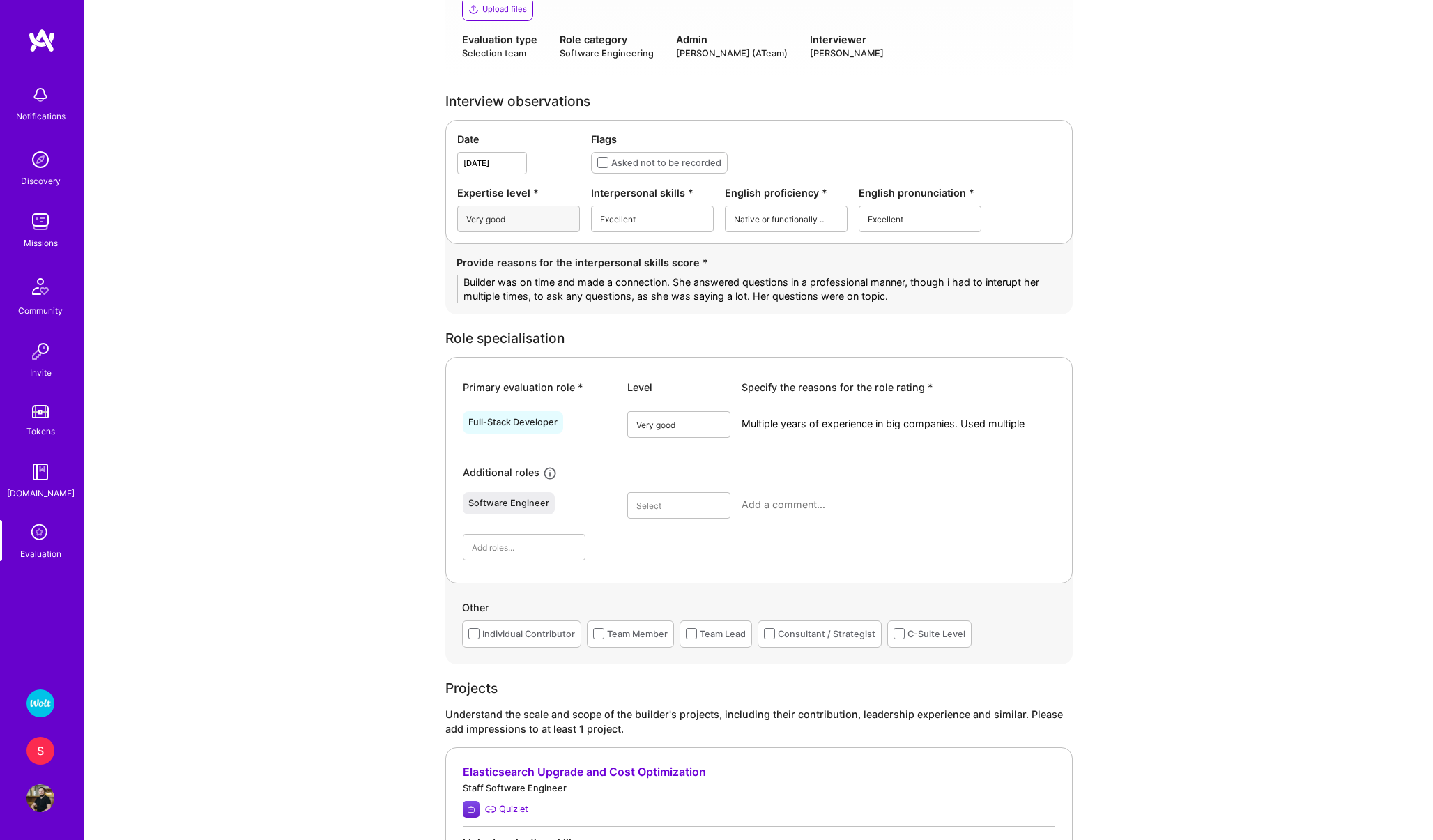
scroll to position [0, 0]
type textarea "Multiple years of experience in big companies. Used multiple frontend and backe…"
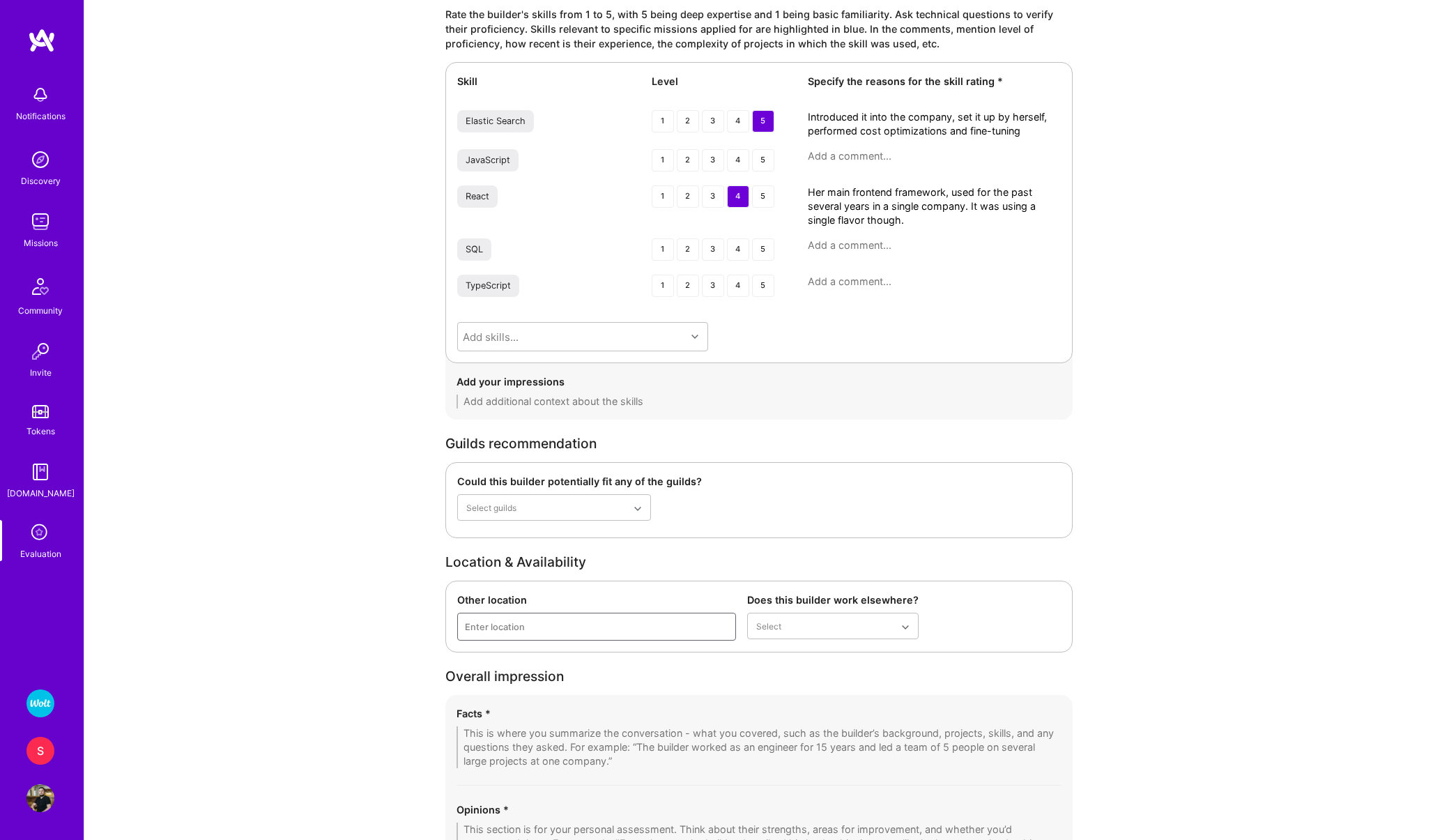
scroll to position [1901, 0]
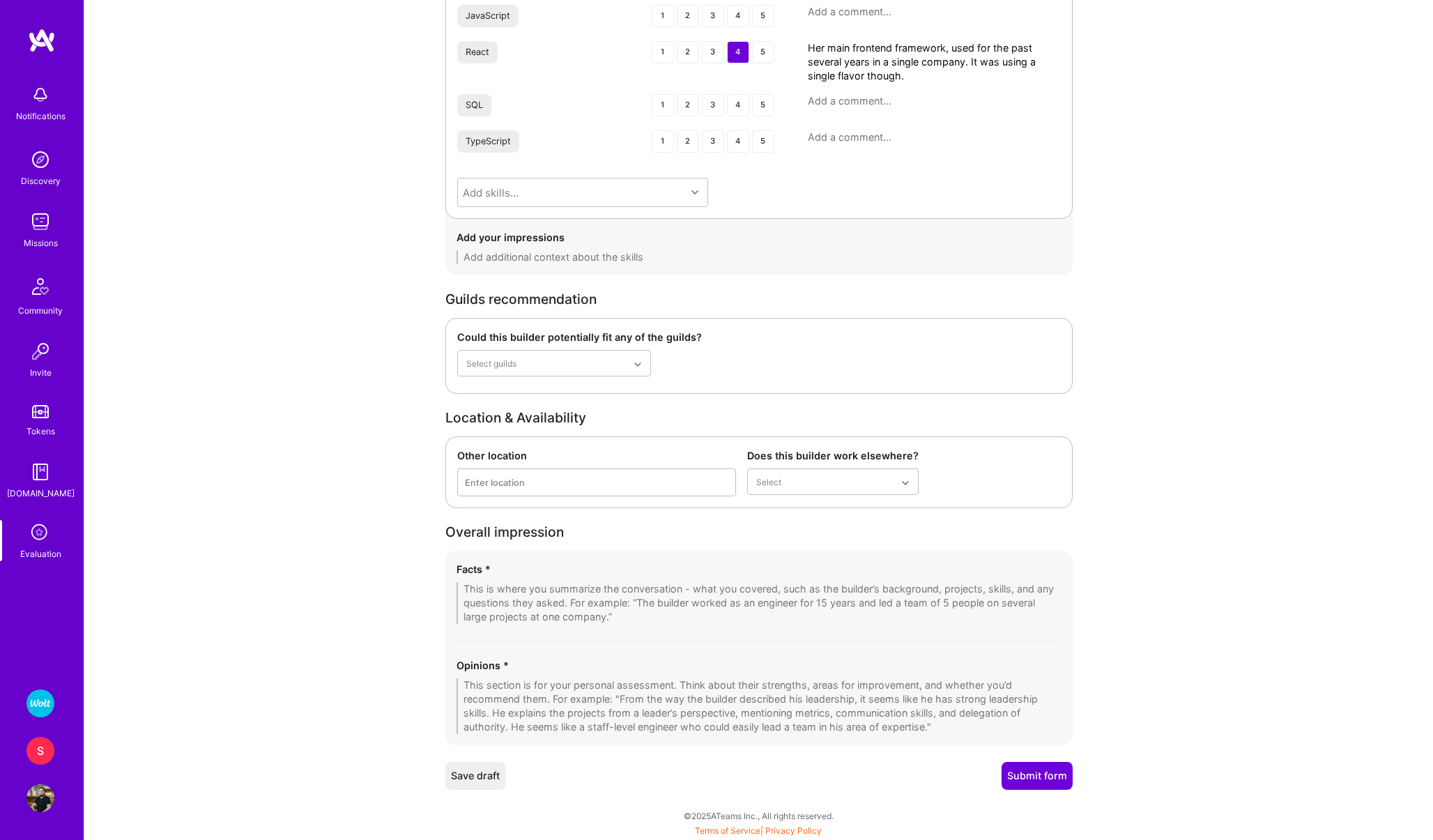
click at [563, 595] on textarea at bounding box center [759, 602] width 605 height 42
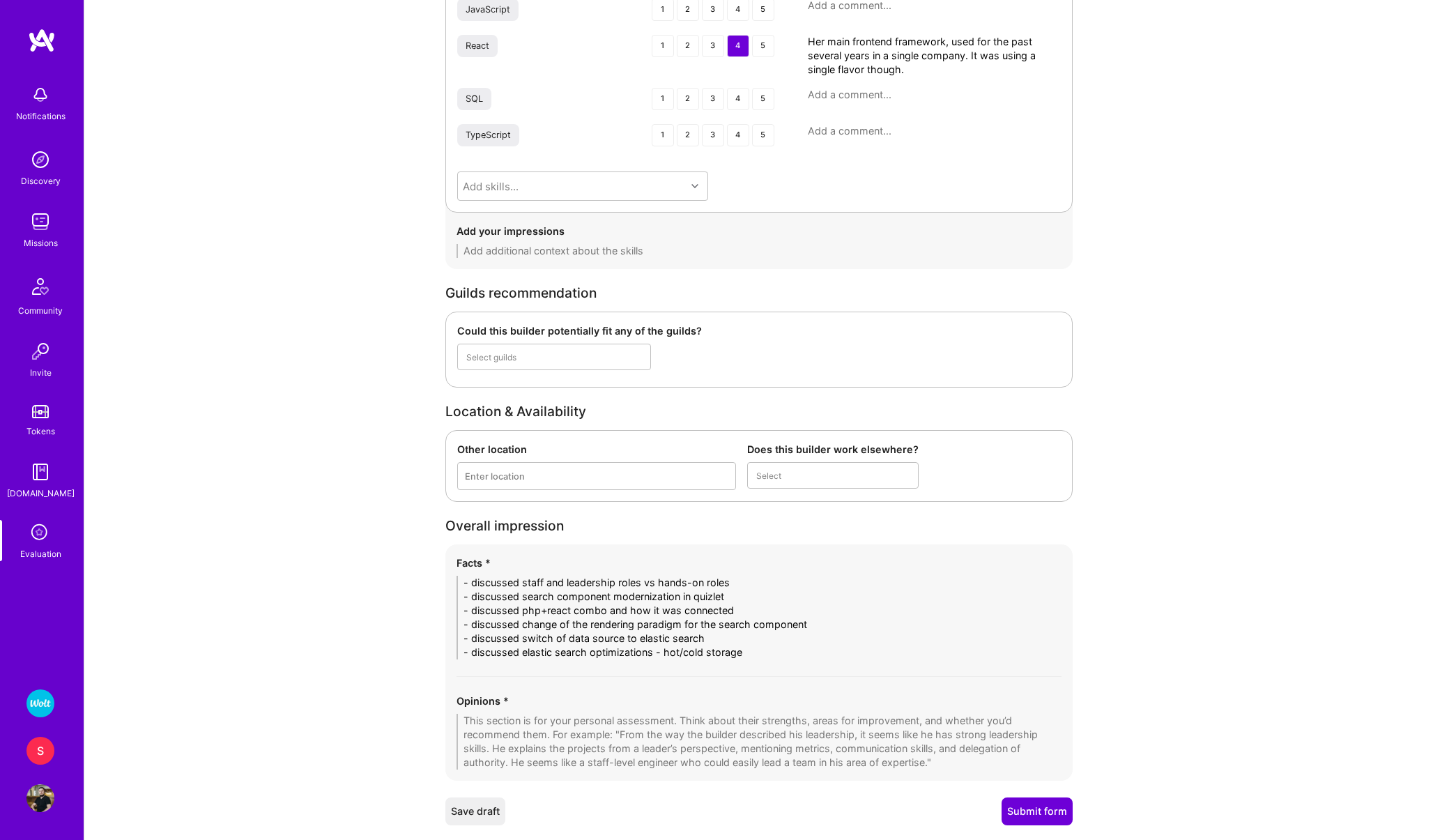
scroll to position [0, 0]
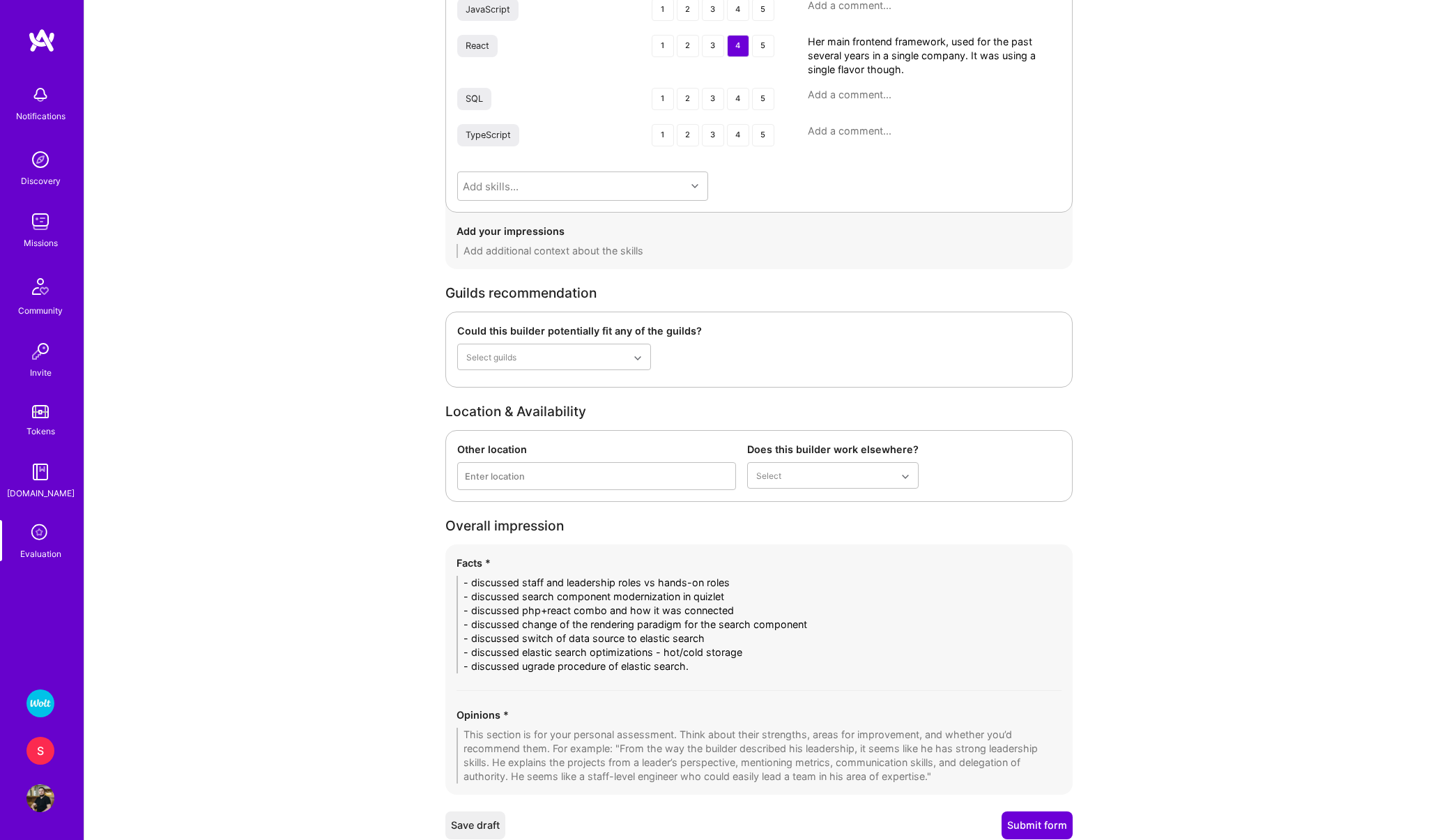
click at [528, 664] on textarea "- discussed staff and leadership roles vs hands-on roles - discussed search com…" at bounding box center [759, 624] width 605 height 98
type textarea "- discussed staff and leadership roles vs hands-on roles - discussed search com…"
click at [564, 777] on textarea at bounding box center [759, 756] width 605 height 56
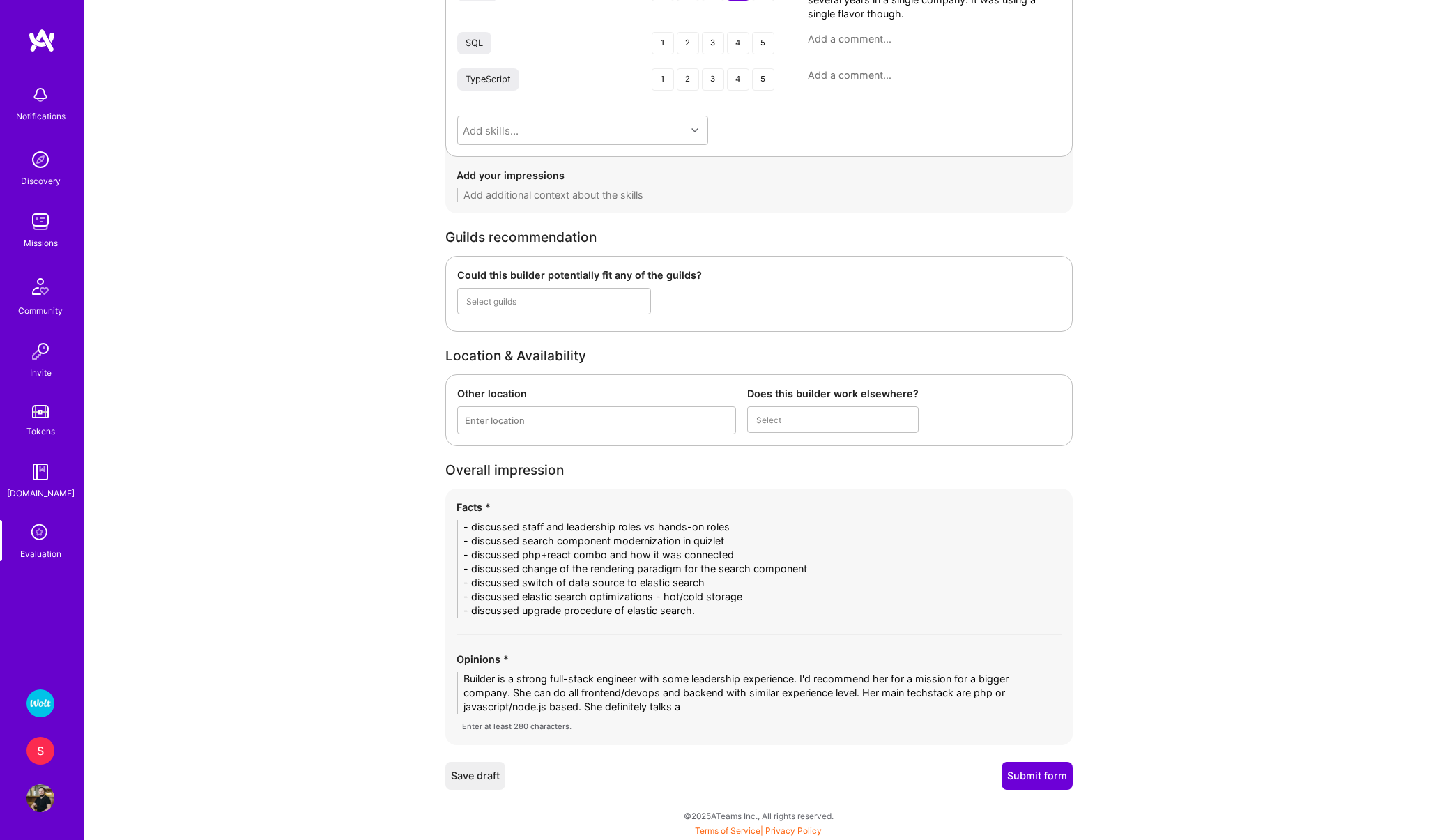
scroll to position [1943, 0]
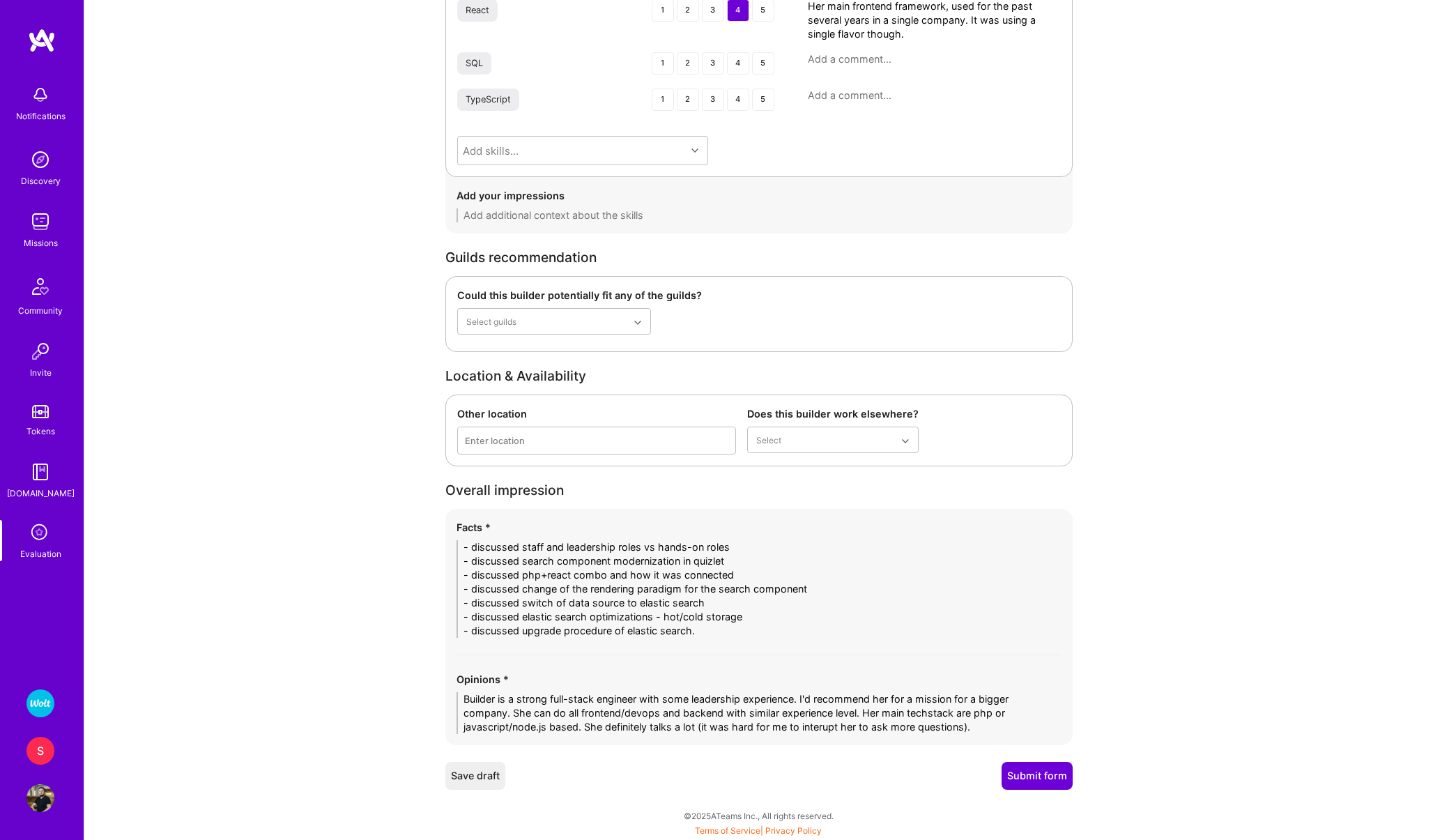
click at [586, 728] on textarea "Builder is a strong full-stack engineer with some leadership experience. I'd re…" at bounding box center [759, 712] width 605 height 42
click at [605, 725] on textarea "Builder is a strong full-stack engineer with some leadership experience. I'd re…" at bounding box center [759, 712] width 605 height 42
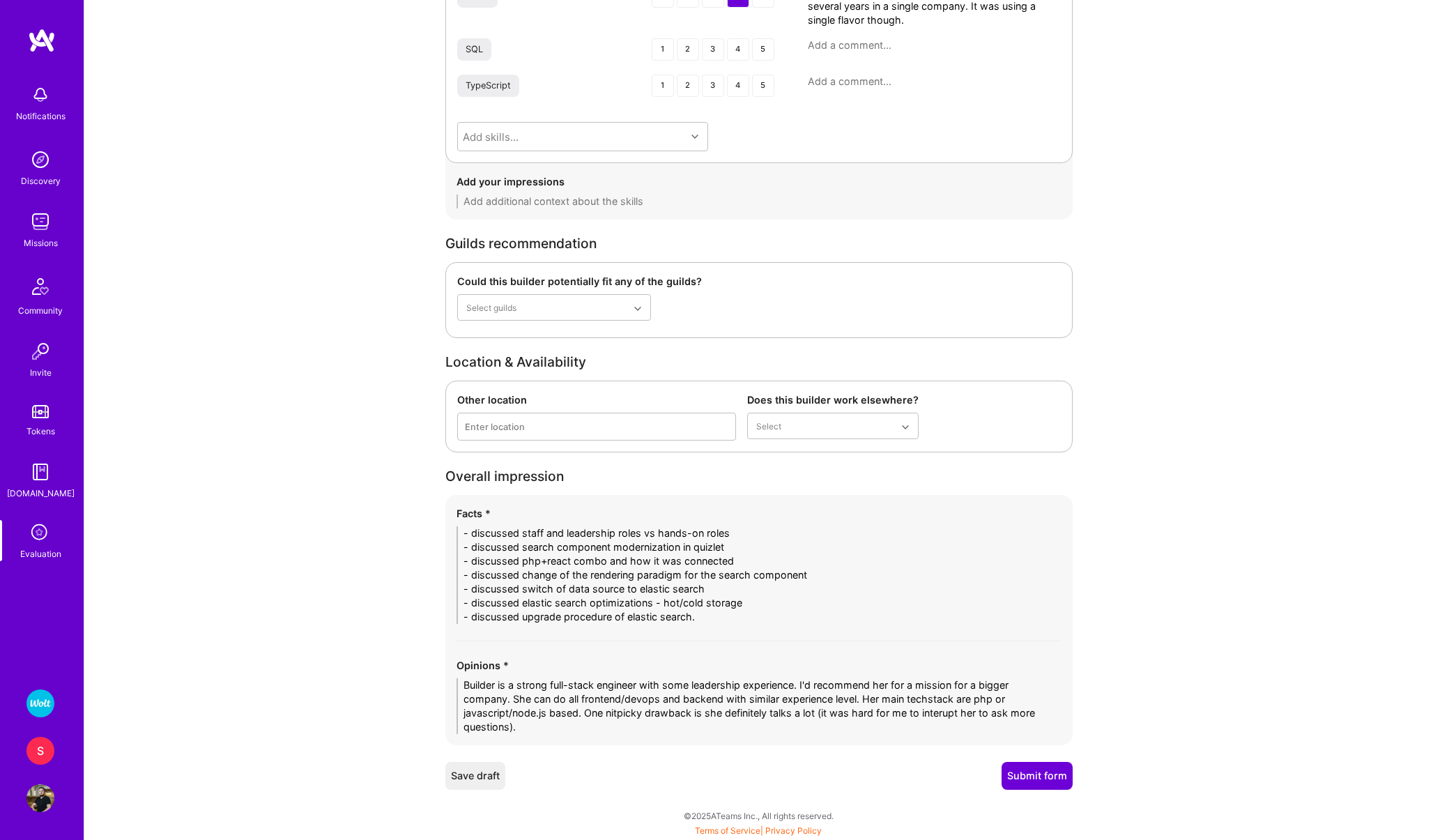
click at [571, 728] on textarea "Builder is a strong full-stack engineer with some leadership experience. I'd re…" at bounding box center [759, 707] width 605 height 56
type textarea "Builder is a strong full-stack engineer with some leadership experience. I'd re…"
click at [1063, 783] on button "Submit form" at bounding box center [1037, 776] width 71 height 28
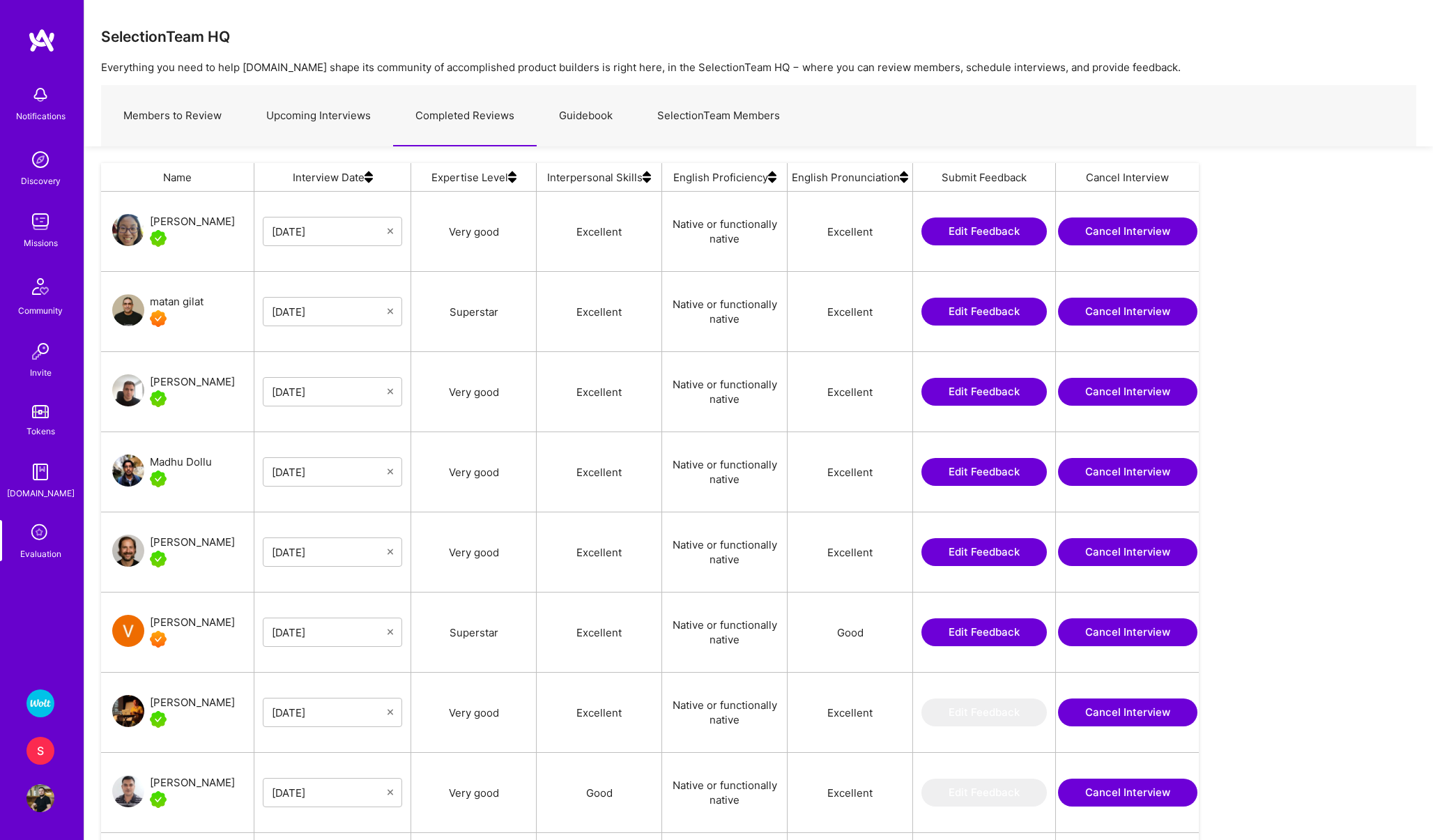
scroll to position [693, 1098]
